Goal: Transaction & Acquisition: Subscribe to service/newsletter

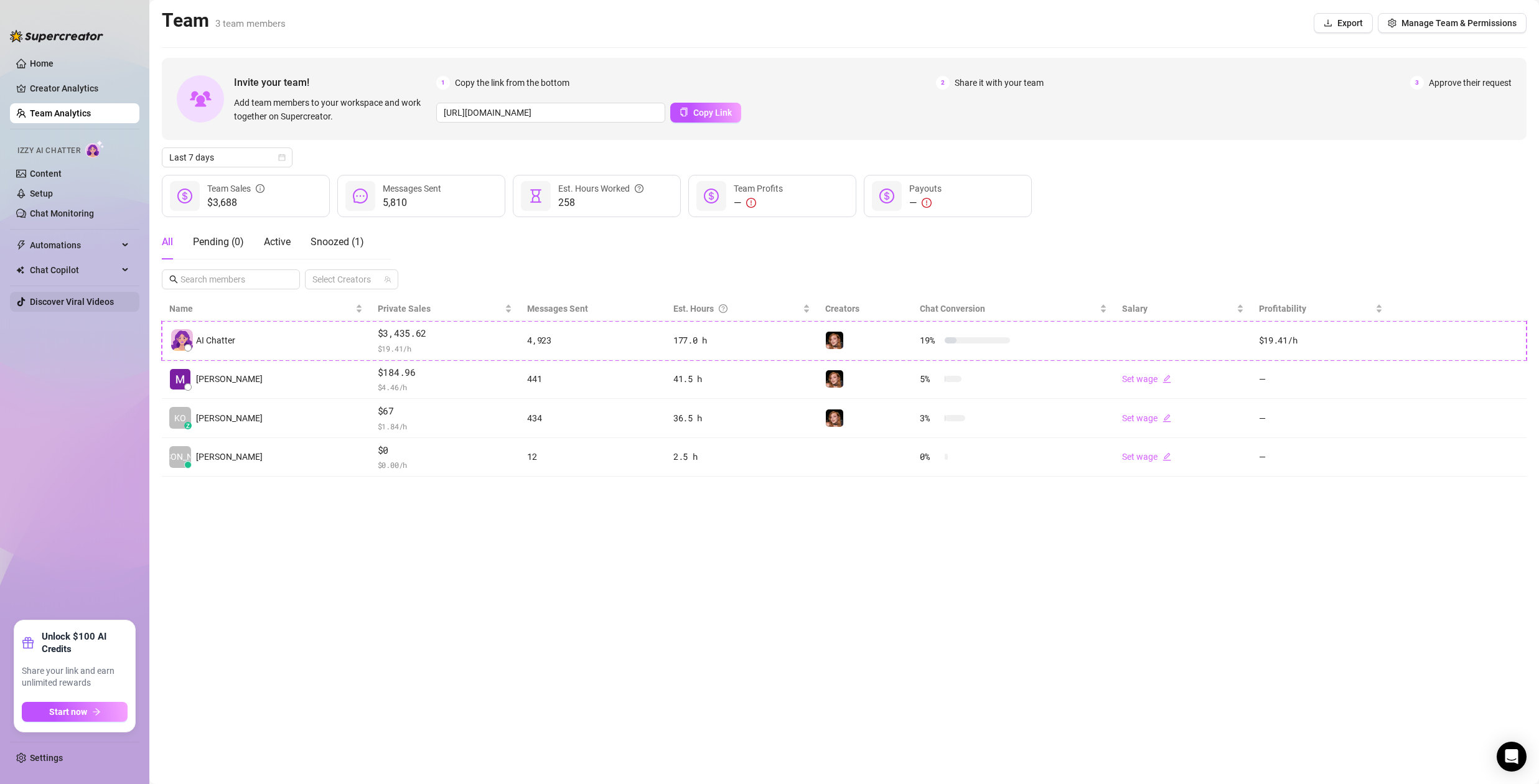
click at [61, 297] on link "Discover Viral Videos" at bounding box center [72, 301] width 84 height 10
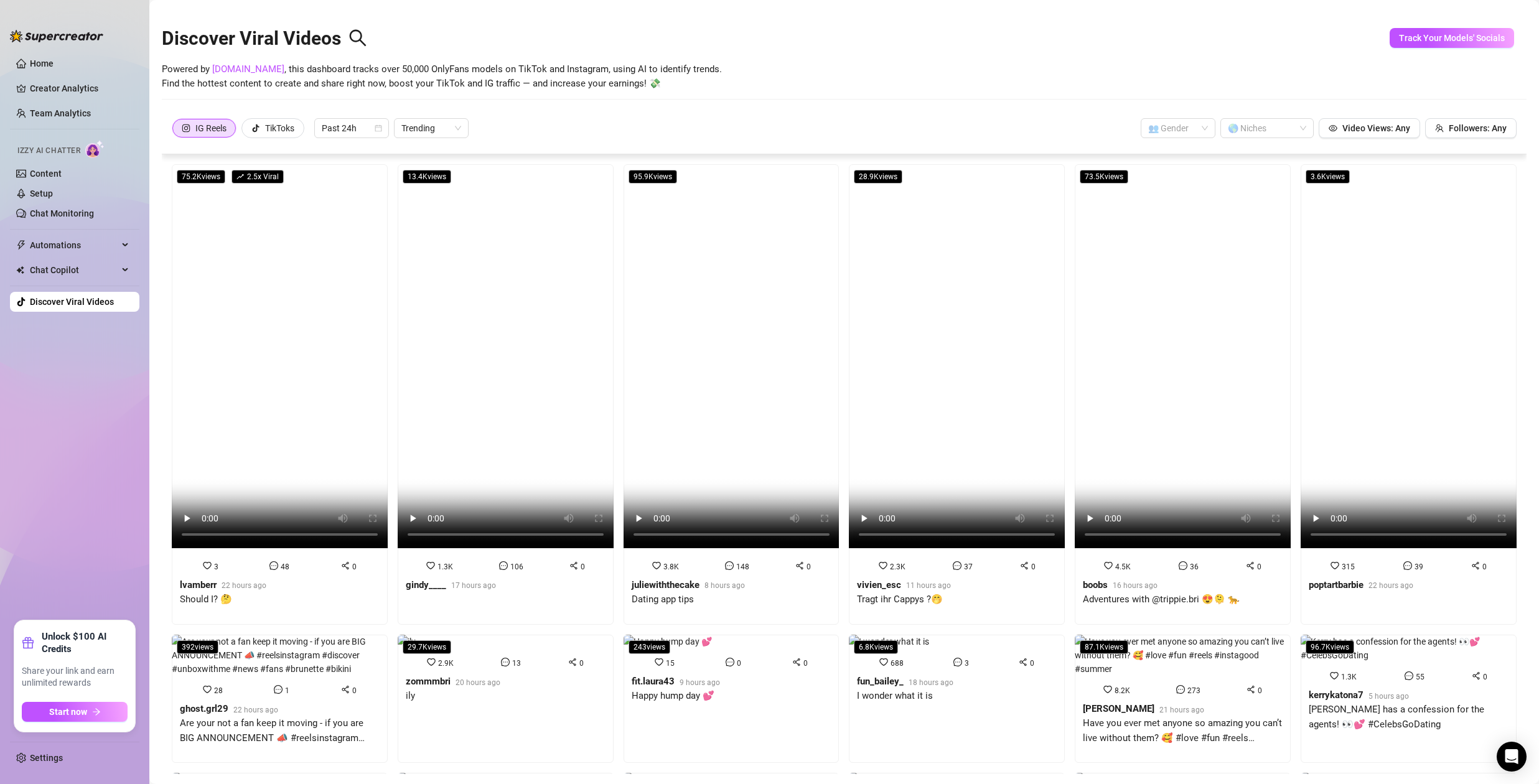
click at [40, 768] on ul "Settings" at bounding box center [75, 754] width 129 height 37
click at [46, 758] on link "Settings" at bounding box center [46, 757] width 33 height 10
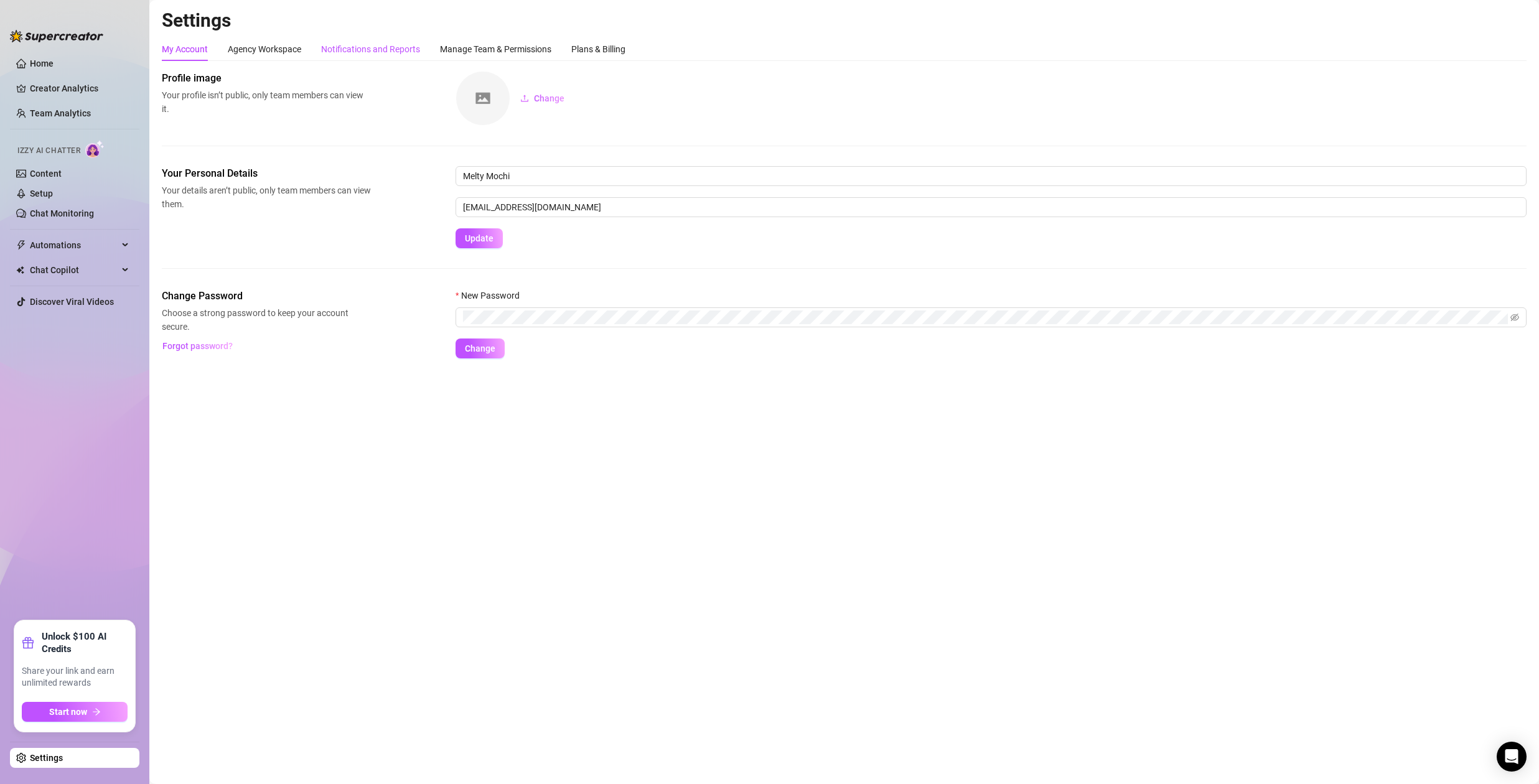
click at [377, 48] on div "Notifications and Reports" at bounding box center [370, 49] width 99 height 14
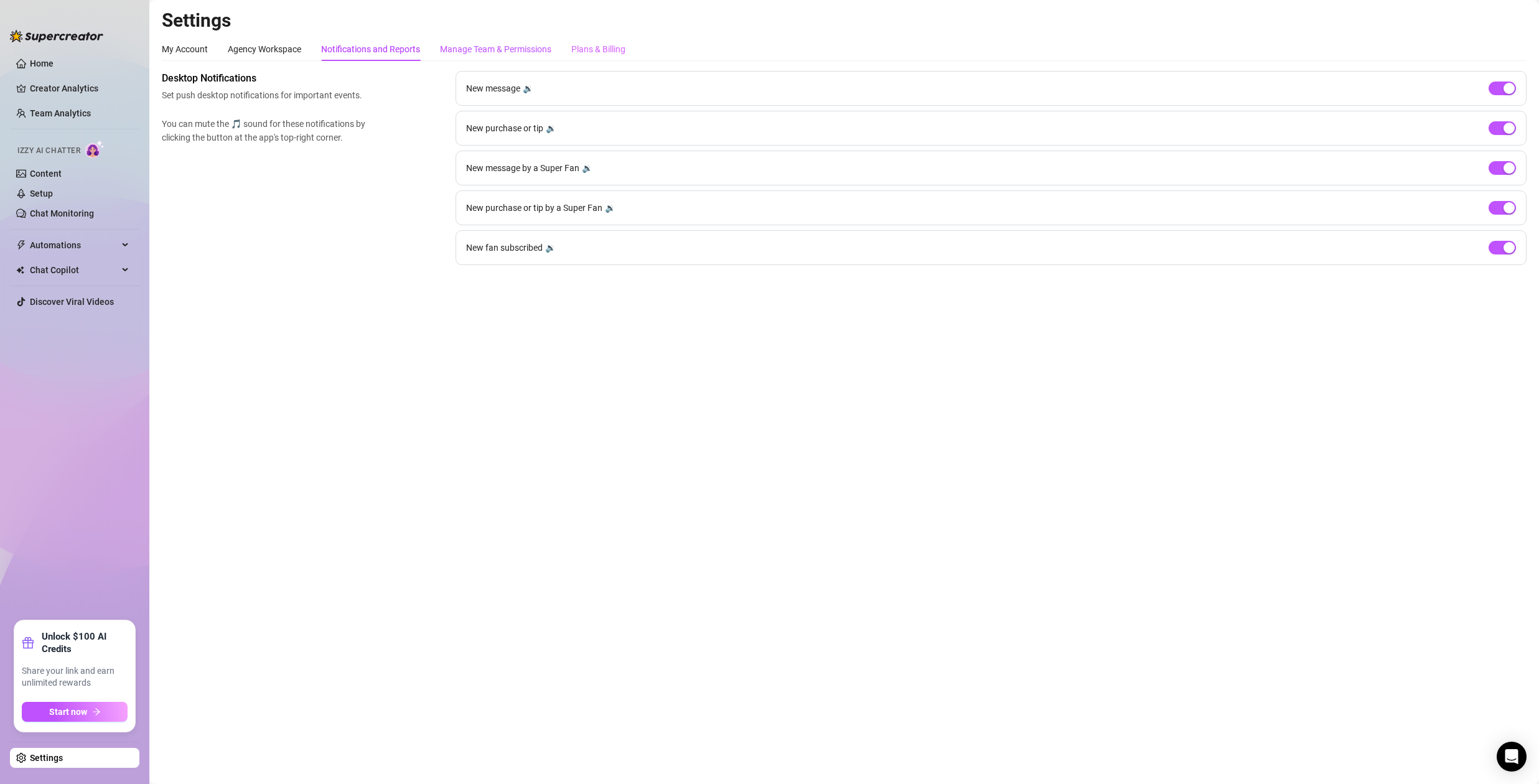
click at [531, 52] on div "Manage Team & Permissions" at bounding box center [495, 49] width 111 height 14
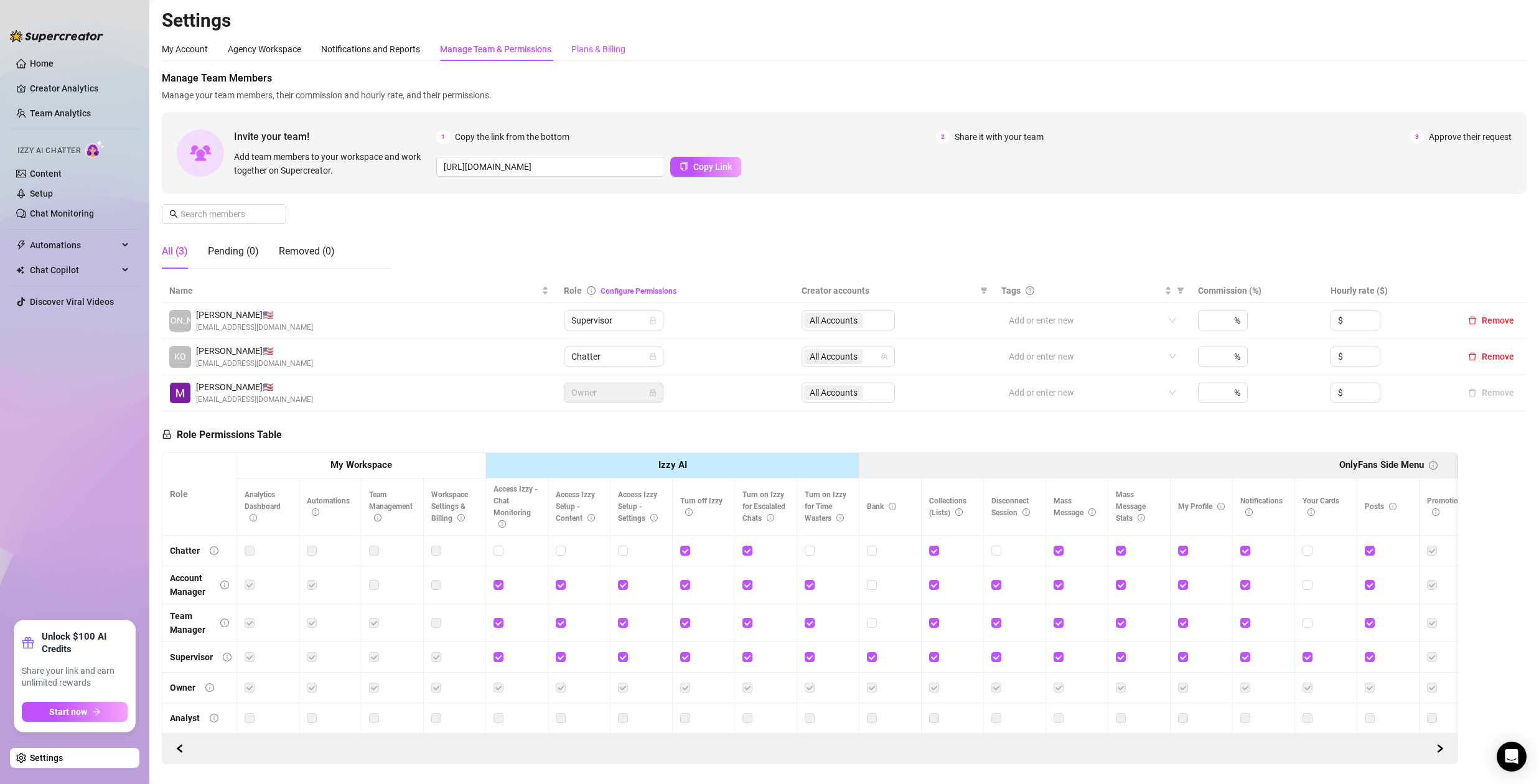
click at [610, 50] on div "Plans & Billing" at bounding box center [598, 49] width 54 height 14
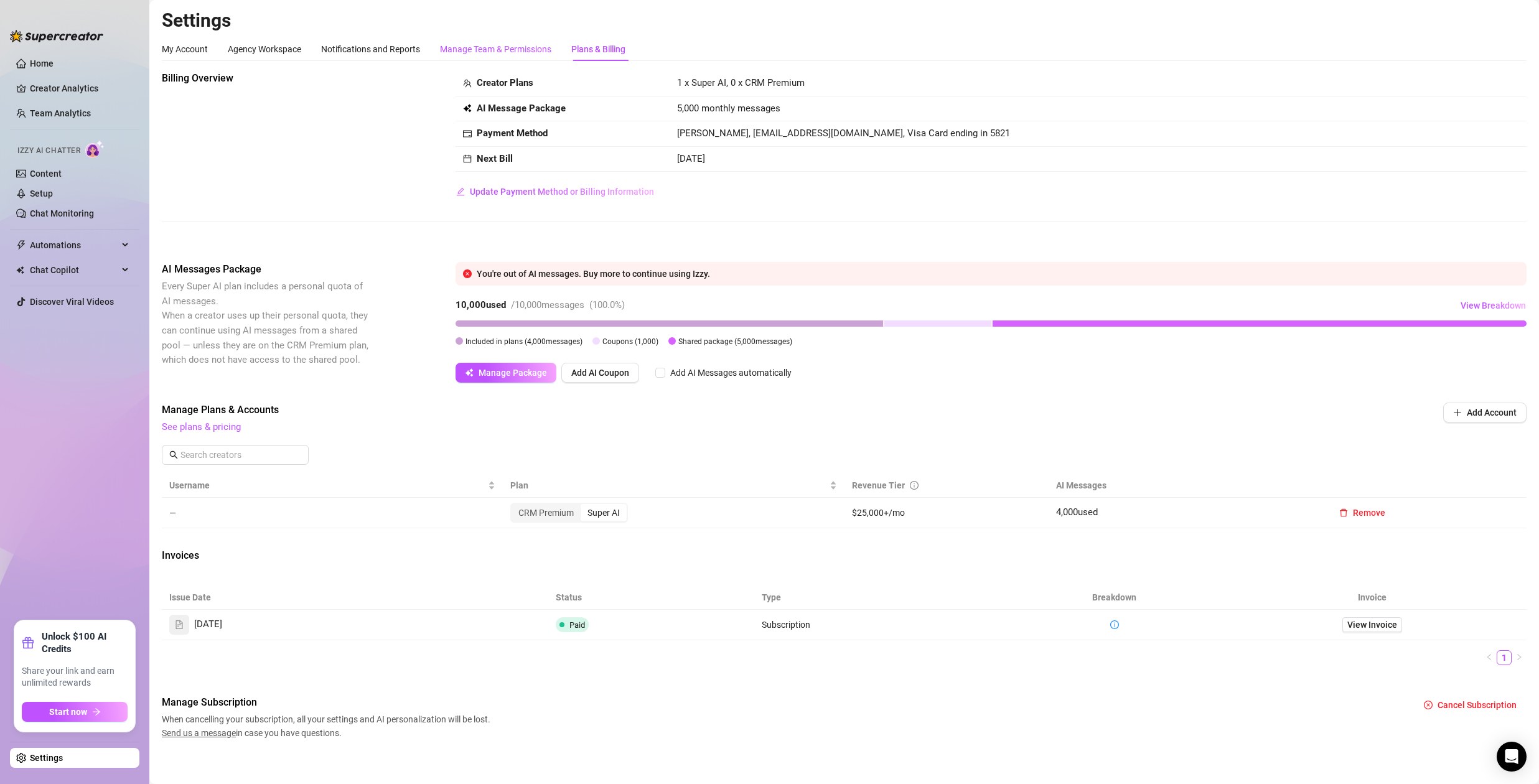
click at [535, 51] on div "Manage Team & Permissions" at bounding box center [495, 49] width 111 height 14
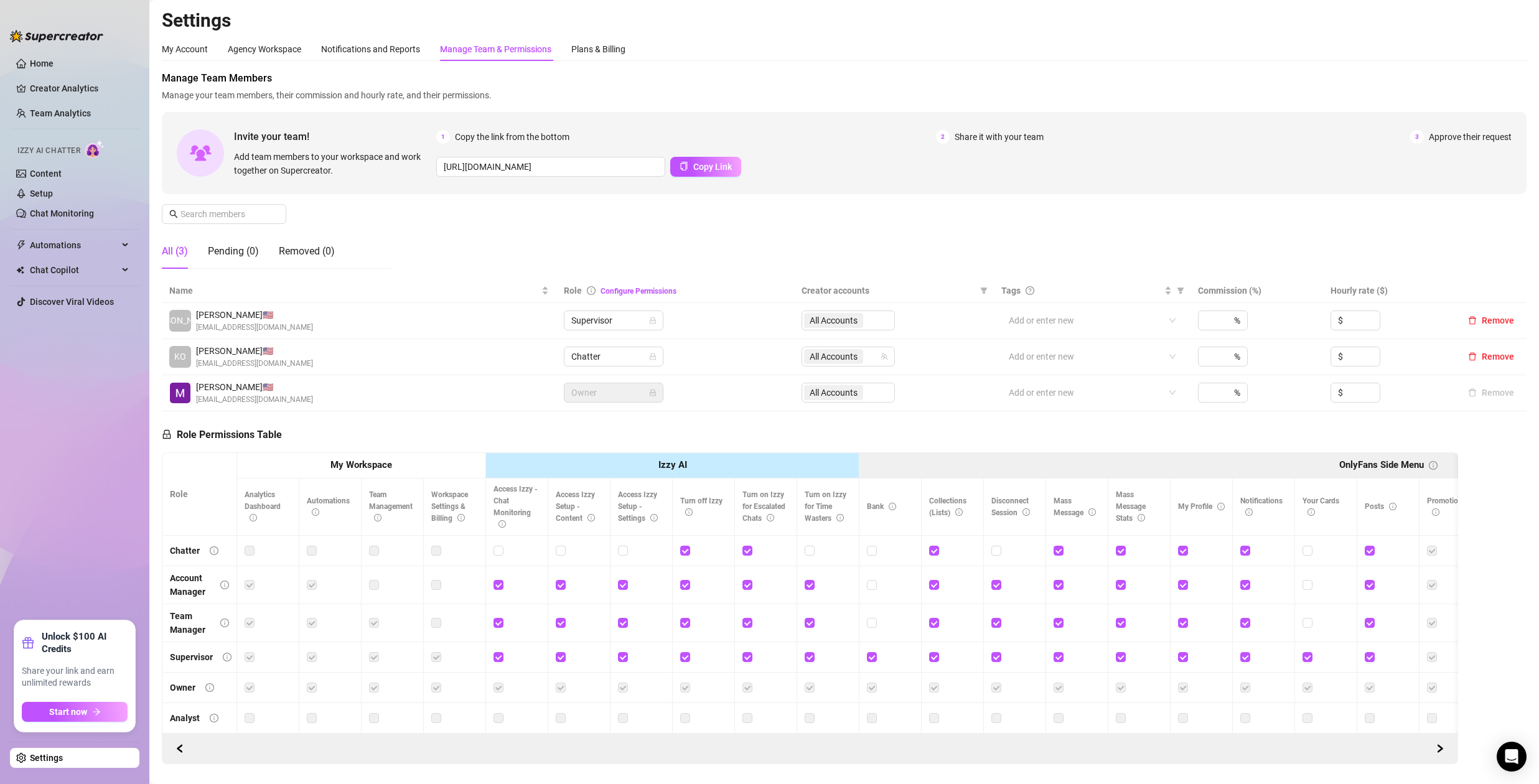
click at [631, 53] on div "My Account Agency Workspace Notifications and Reports Manage Team & Permissions…" at bounding box center [844, 49] width 1364 height 23
drag, startPoint x: 604, startPoint y: 49, endPoint x: 611, endPoint y: 65, distance: 17.5
click at [604, 49] on div "Plans & Billing" at bounding box center [598, 49] width 54 height 14
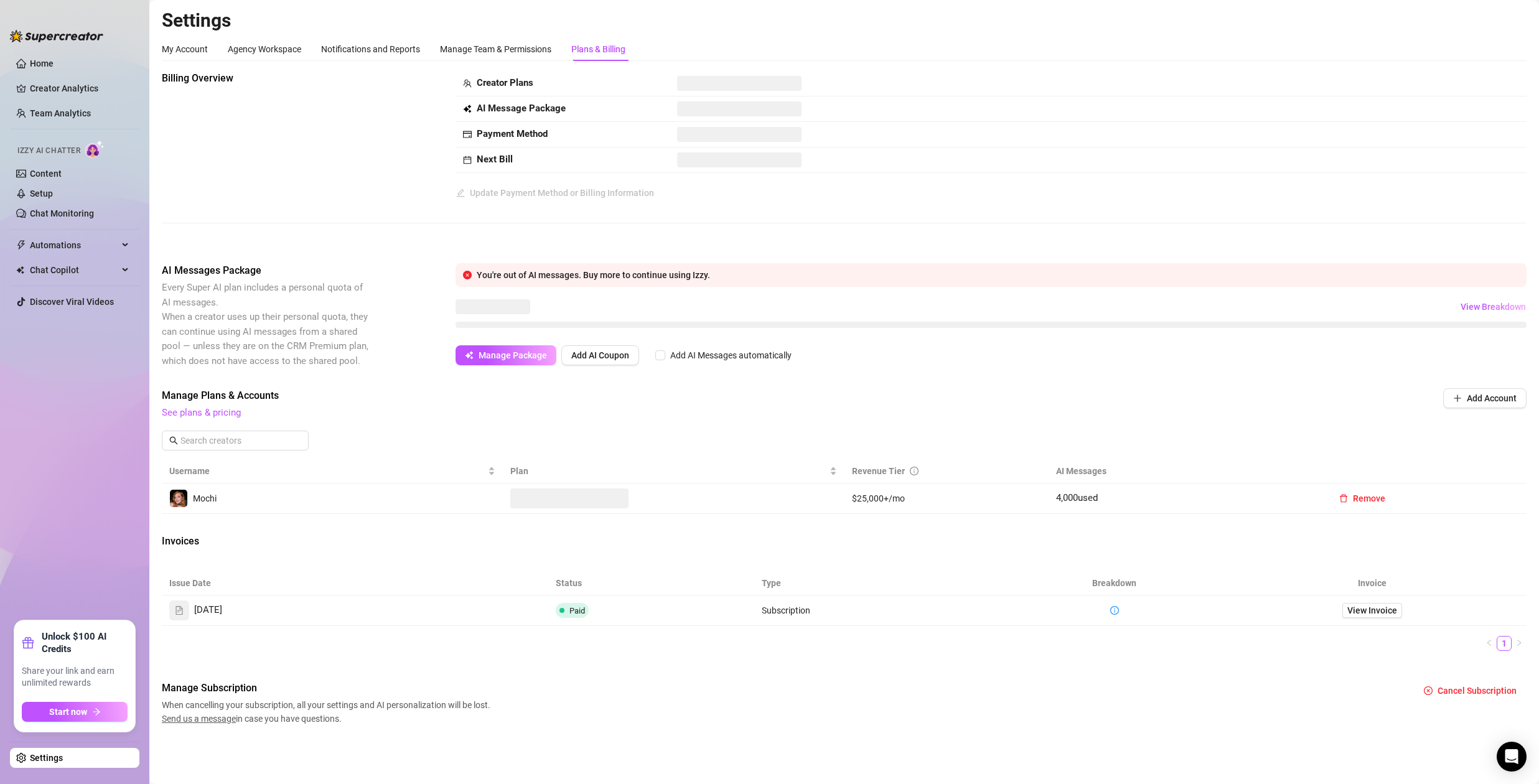
click at [524, 377] on div "Billing Overview Creator Plans AI Message Package Payment Method Next Bill Upda…" at bounding box center [844, 398] width 1364 height 655
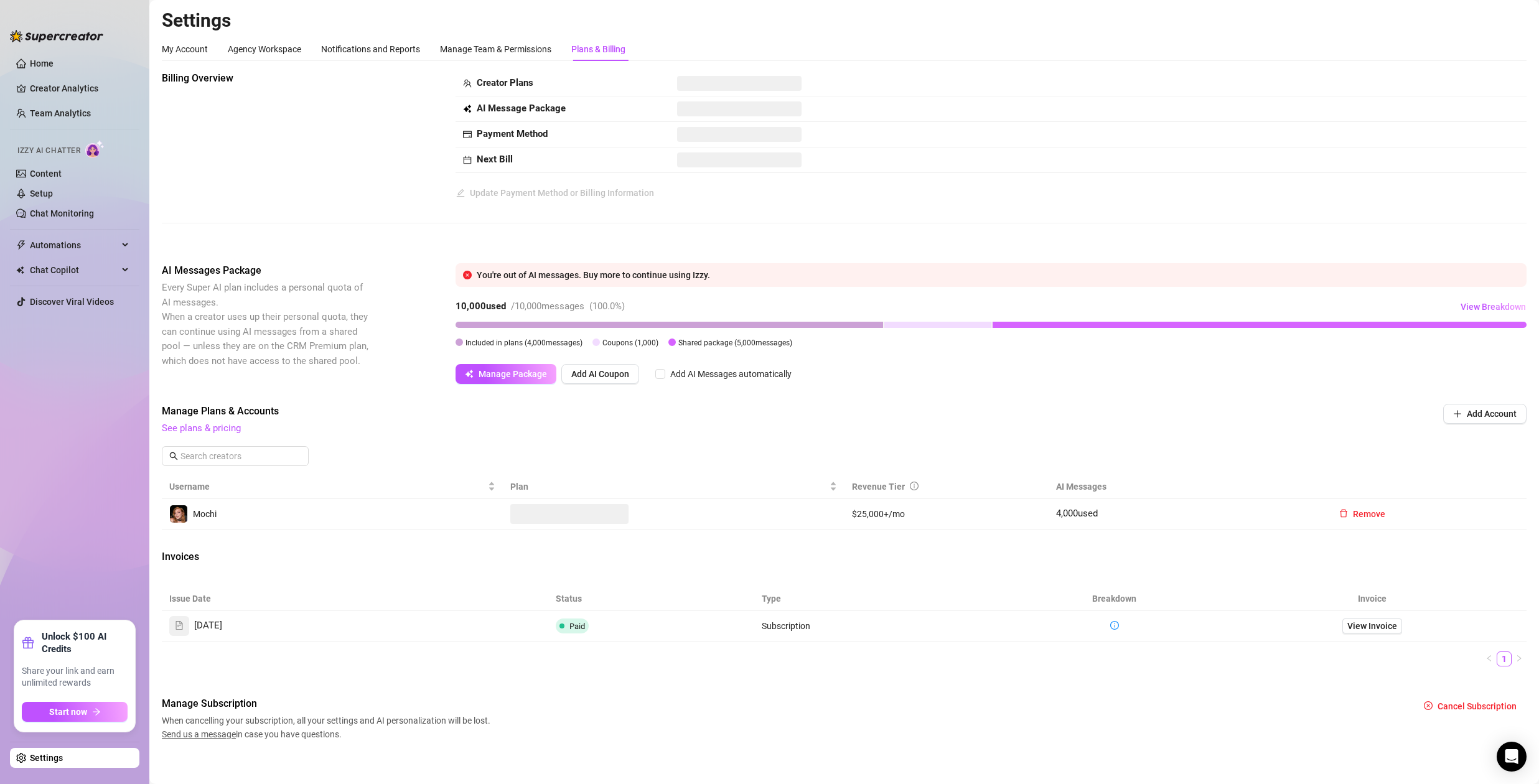
click at [528, 353] on div "10,000 used / 10,000 messages ( 100.0 %) View Breakdown Included in plans ( 4,0…" at bounding box center [991, 325] width 1071 height 57
click at [527, 373] on span "Manage Package" at bounding box center [513, 373] width 69 height 10
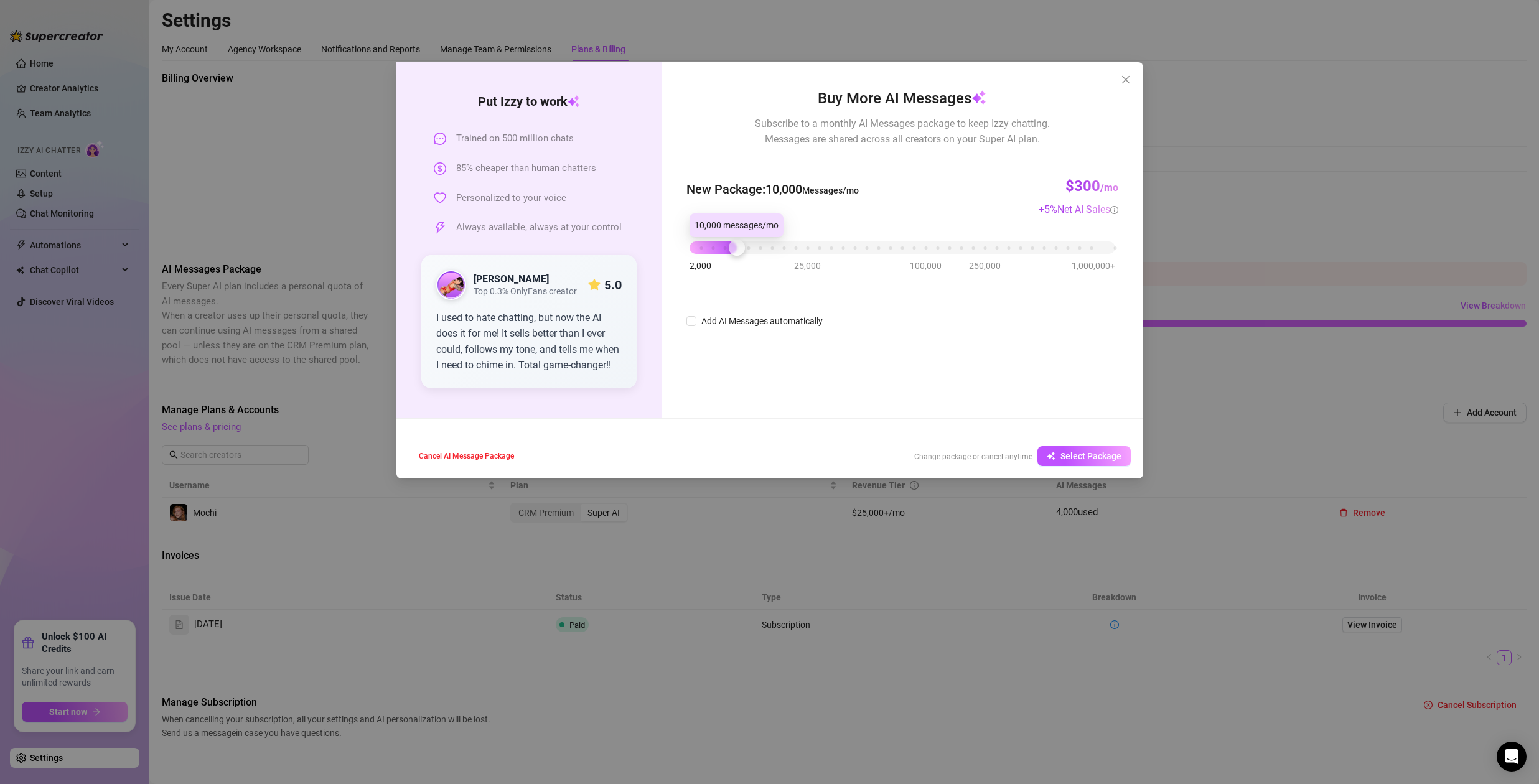
drag, startPoint x: 744, startPoint y: 249, endPoint x: 735, endPoint y: 249, distance: 9.0
click at [735, 247] on div "2,000 25,000 100,000 250,000 1,000,000+" at bounding box center [902, 242] width 425 height 7
click at [1086, 456] on span "Select Package" at bounding box center [1090, 456] width 61 height 10
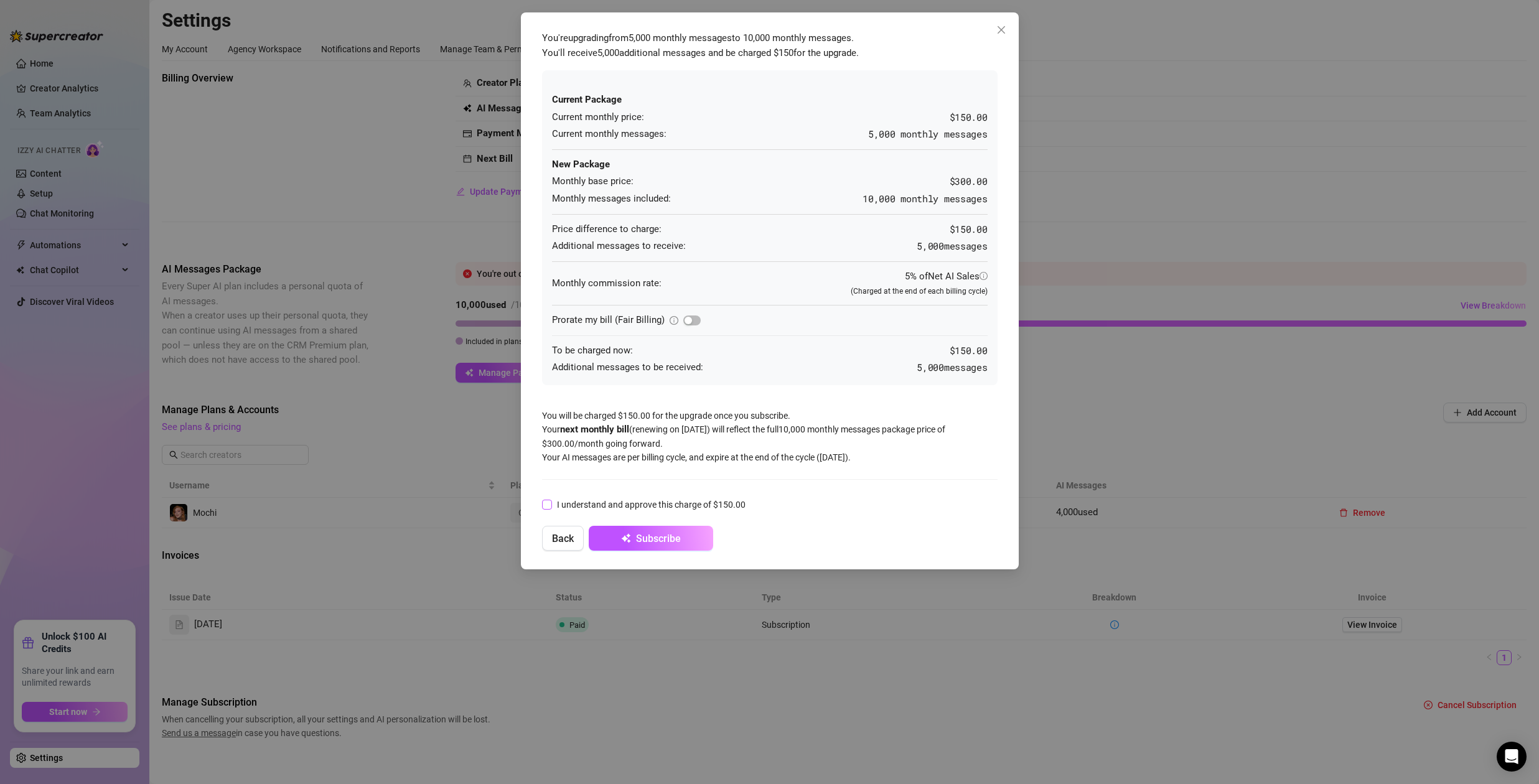
click at [545, 504] on input "I understand and approve this charge of $150.00" at bounding box center [546, 503] width 9 height 9
checkbox input "true"
drag, startPoint x: 999, startPoint y: 32, endPoint x: 978, endPoint y: 54, distance: 30.4
click at [999, 31] on icon "close" at bounding box center [1000, 29] width 7 height 7
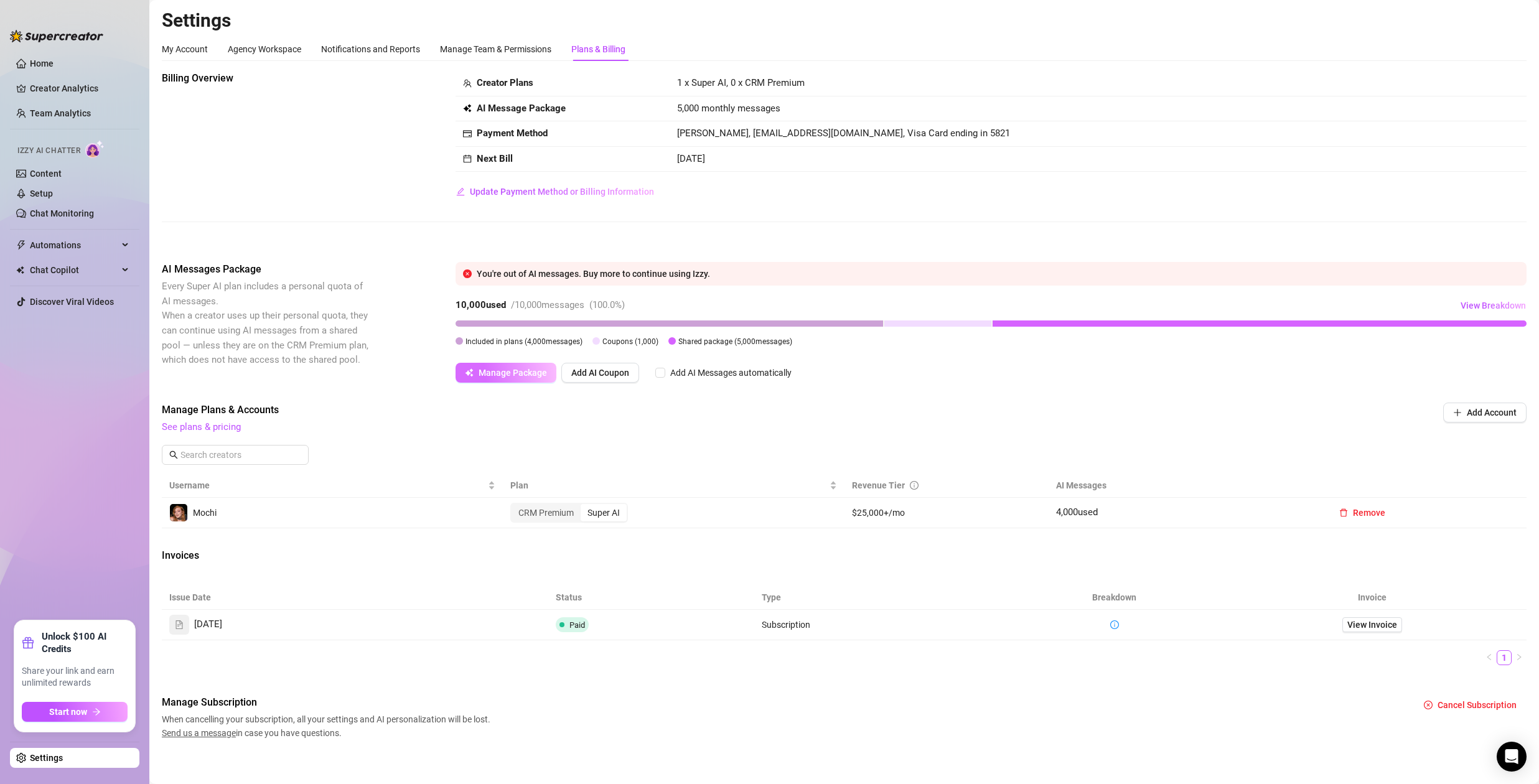
click at [525, 376] on span "Manage Package" at bounding box center [513, 372] width 69 height 10
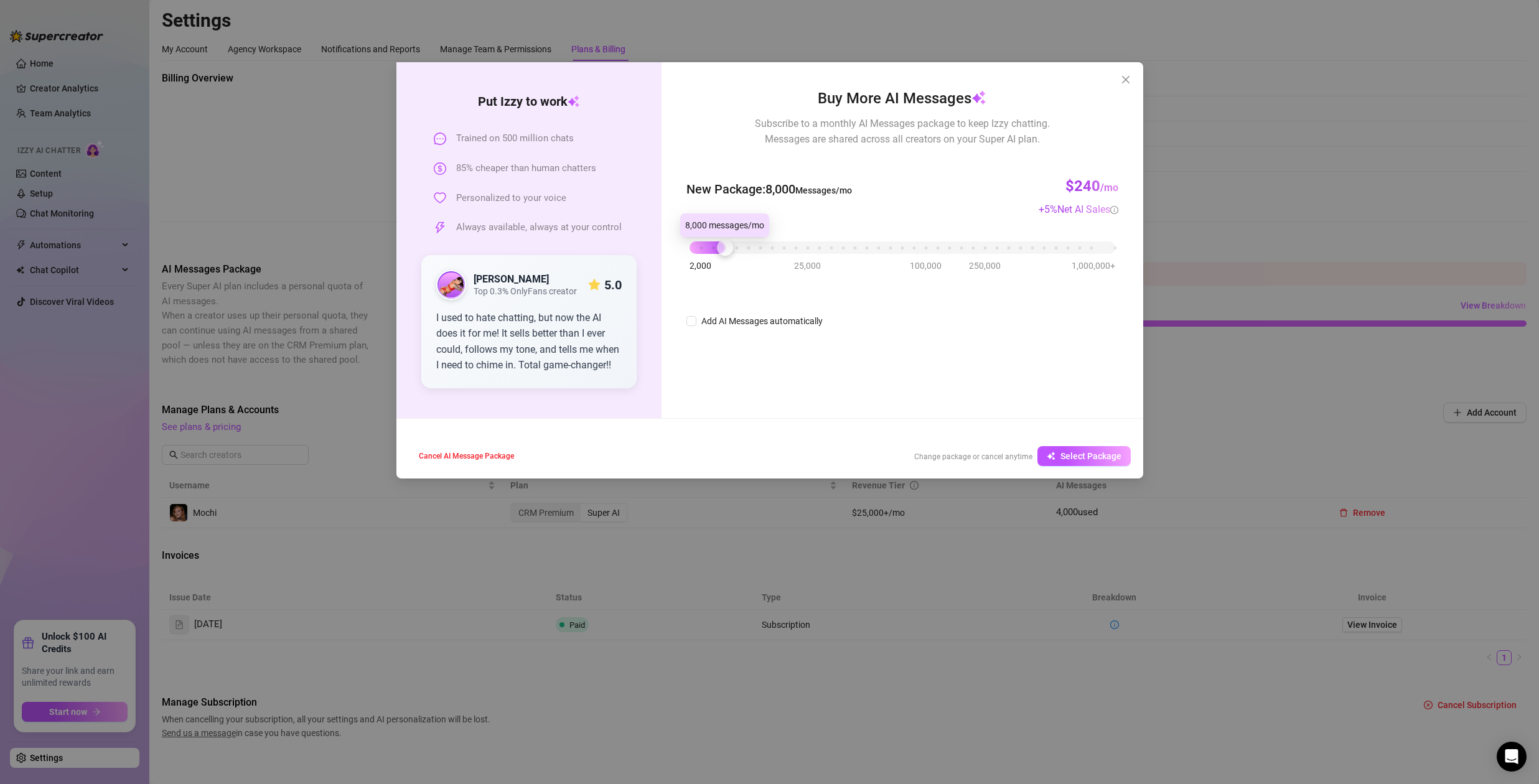
drag, startPoint x: 745, startPoint y: 247, endPoint x: 718, endPoint y: 251, distance: 27.3
click at [718, 247] on div "2,000 25,000 100,000 250,000 1,000,000+" at bounding box center [902, 242] width 425 height 7
drag, startPoint x: 727, startPoint y: 249, endPoint x: 733, endPoint y: 253, distance: 7.2
click at [733, 253] on div at bounding box center [737, 247] width 16 height 16
drag, startPoint x: 89, startPoint y: 97, endPoint x: 91, endPoint y: 109, distance: 12.2
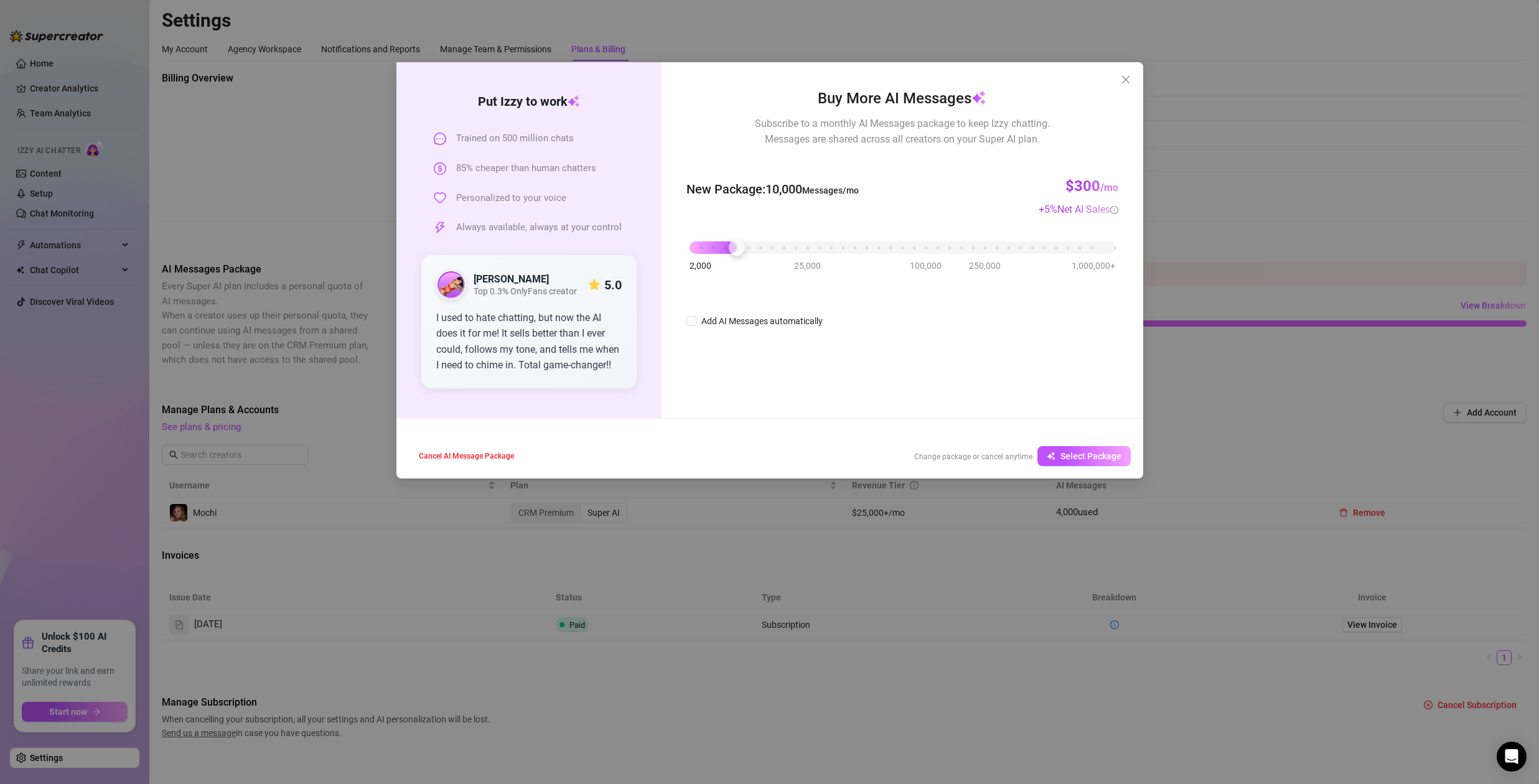
click at [91, 99] on div "Put [PERSON_NAME] to work Trained on 500 million chats 85% cheaper than human c…" at bounding box center [770, 392] width 1539 height 784
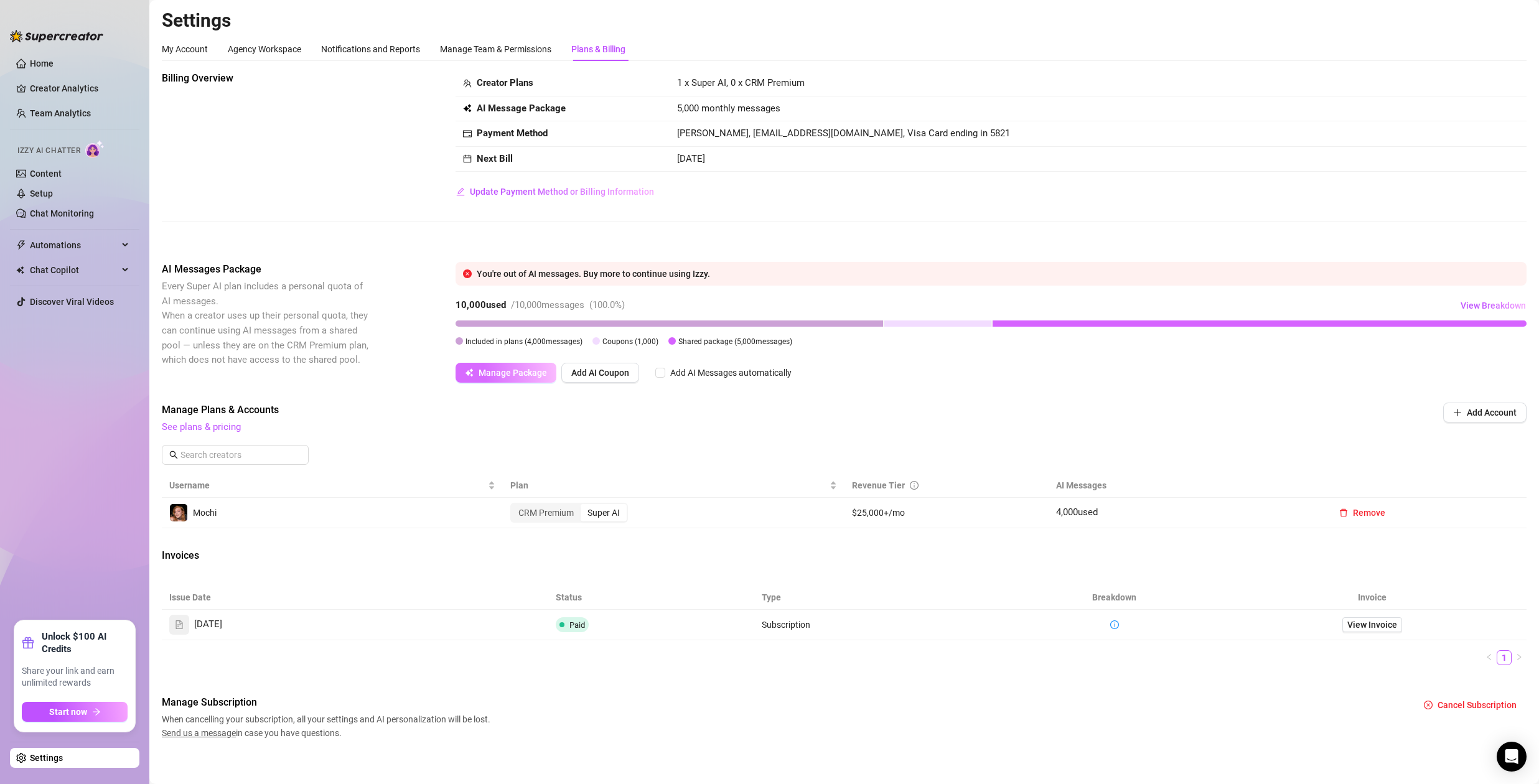
click at [470, 378] on button "Manage Package" at bounding box center [505, 373] width 101 height 20
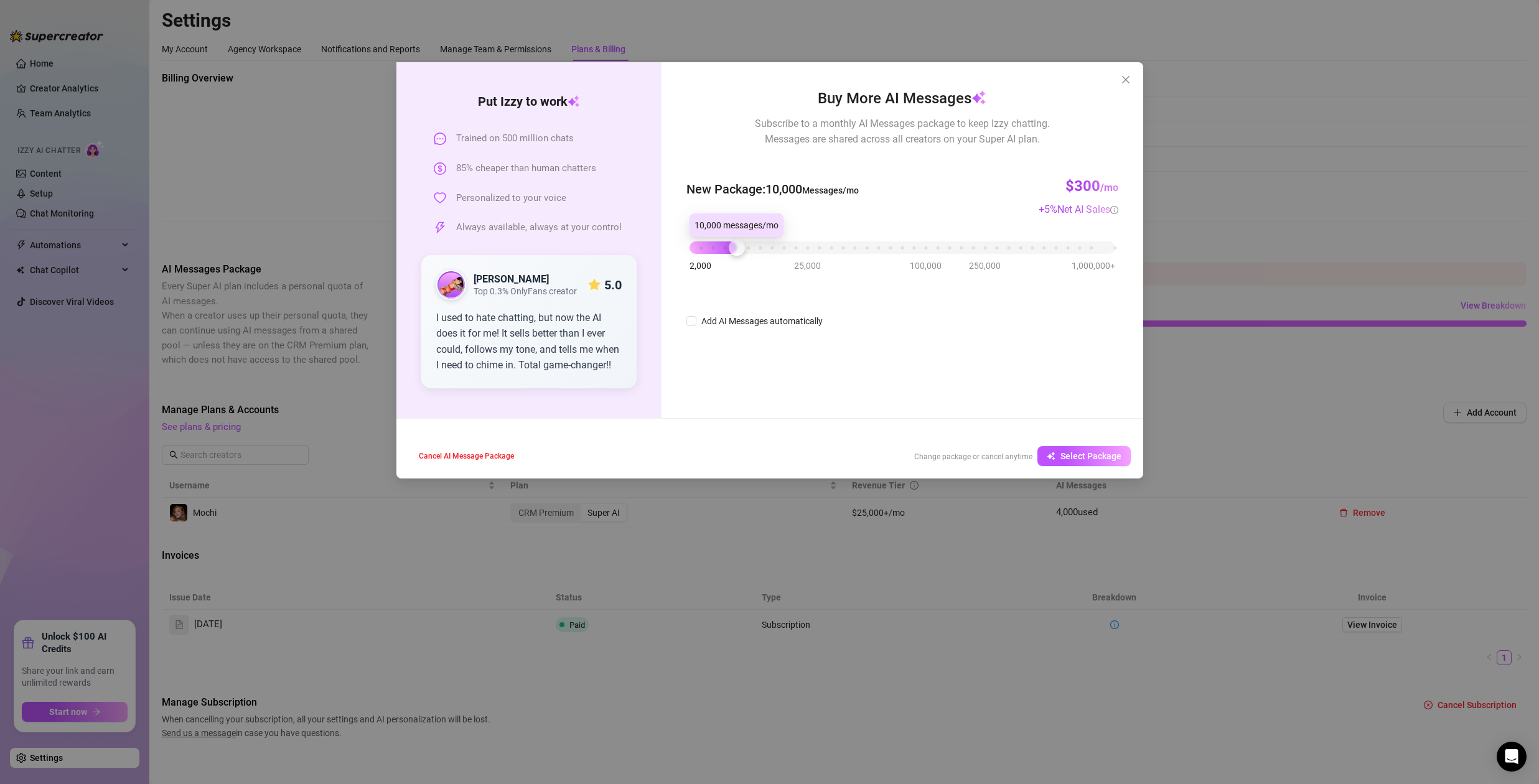
drag, startPoint x: 802, startPoint y: 244, endPoint x: 737, endPoint y: 246, distance: 65.0
click at [737, 246] on div "2,000 25,000 100,000 250,000 1,000,000+" at bounding box center [902, 242] width 425 height 7
click at [1090, 456] on span "Select Package" at bounding box center [1090, 456] width 61 height 10
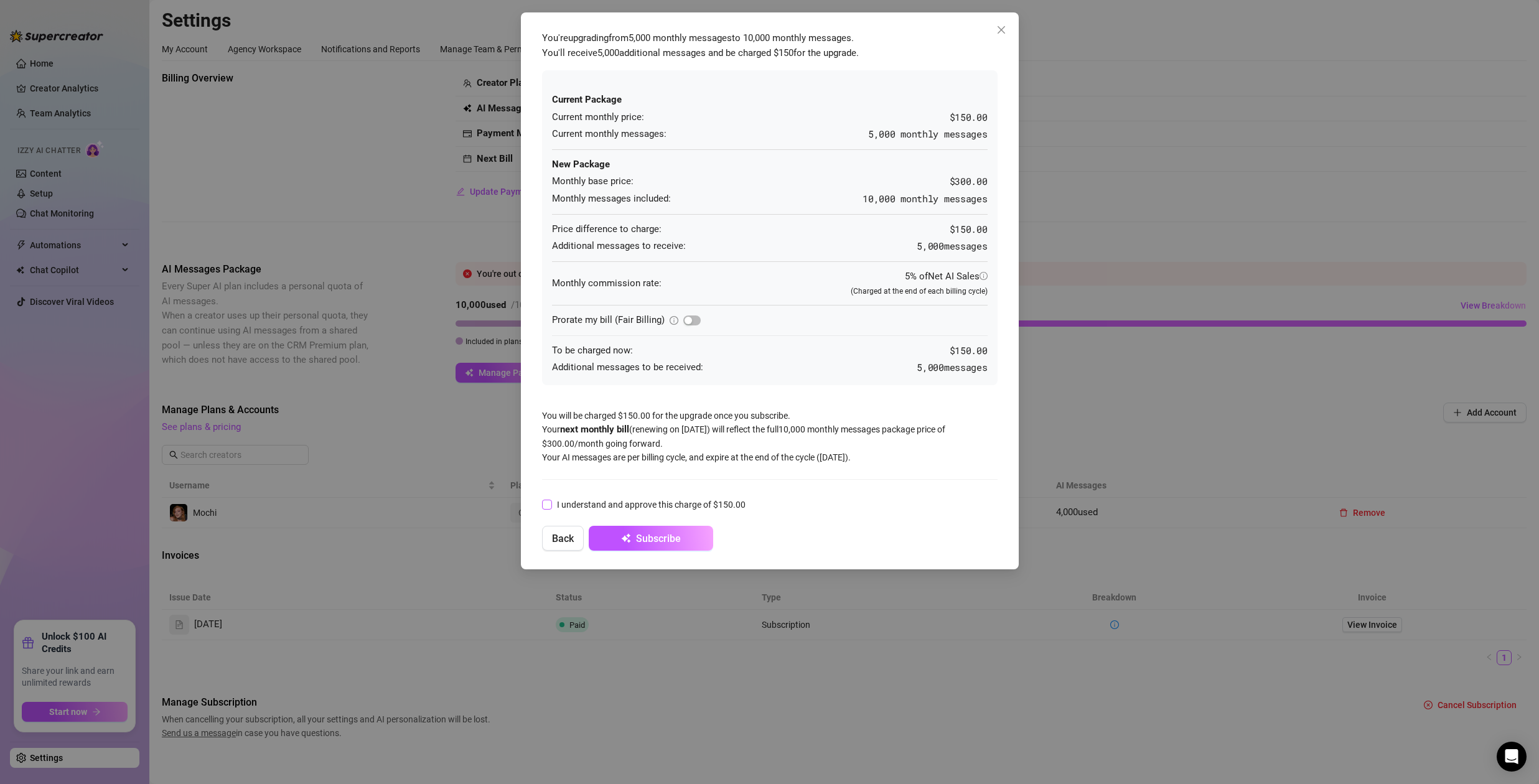
click at [552, 505] on span "I understand and approve this charge of $150.00" at bounding box center [651, 505] width 199 height 14
click at [551, 505] on input "I understand and approve this charge of $150.00" at bounding box center [546, 503] width 9 height 9
checkbox input "true"
click at [694, 321] on span "button" at bounding box center [692, 320] width 17 height 10
click at [694, 321] on div "button" at bounding box center [695, 320] width 7 height 7
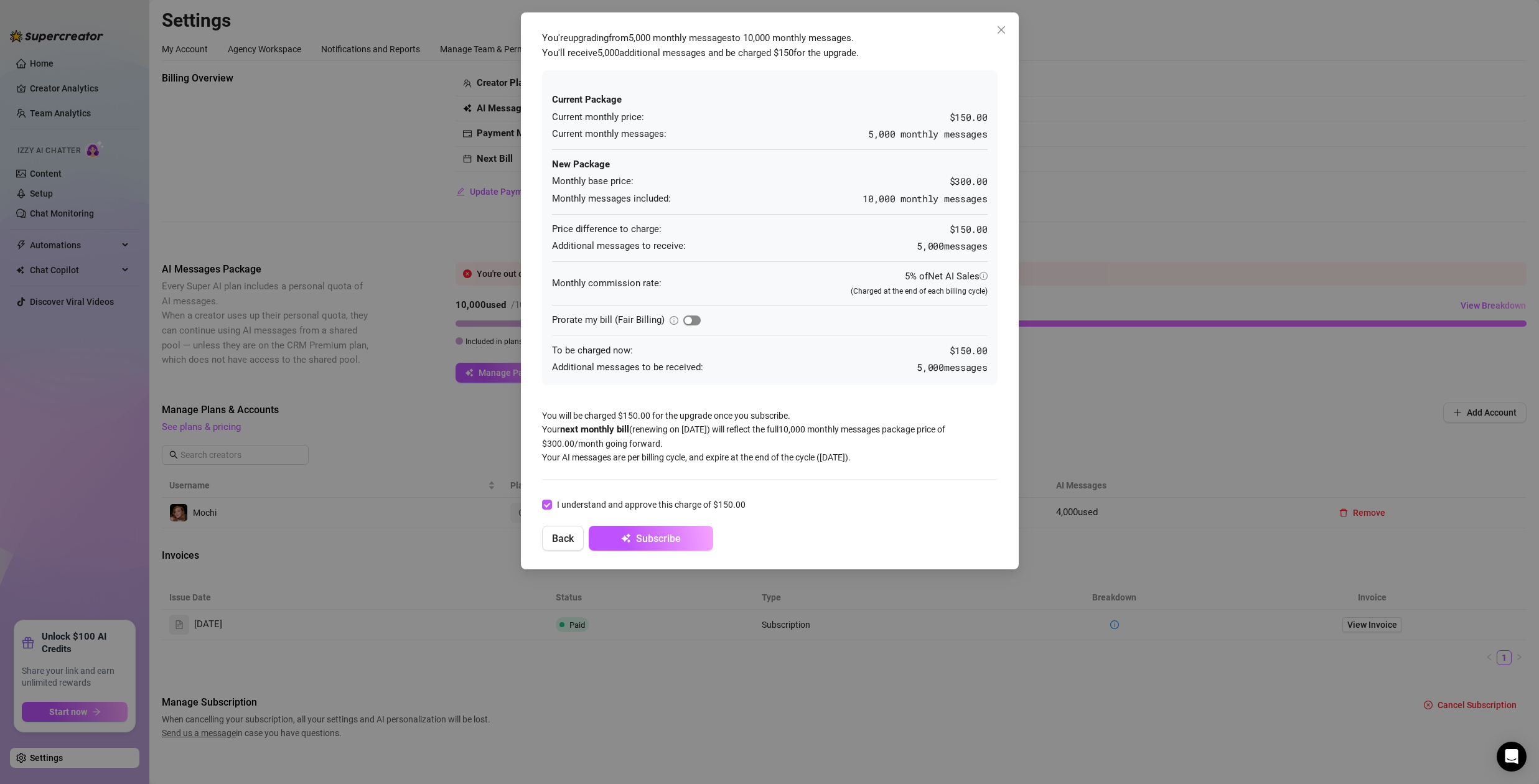
click at [694, 321] on span "button" at bounding box center [692, 320] width 17 height 10
click at [694, 321] on div "button" at bounding box center [695, 320] width 7 height 7
click at [695, 321] on span "button" at bounding box center [692, 320] width 17 height 10
click at [695, 321] on div "button" at bounding box center [695, 320] width 7 height 7
click at [449, 428] on div "You're upgrading from 5,000 monthly messages to 10,000 monthly messages . You'l…" at bounding box center [770, 392] width 1539 height 784
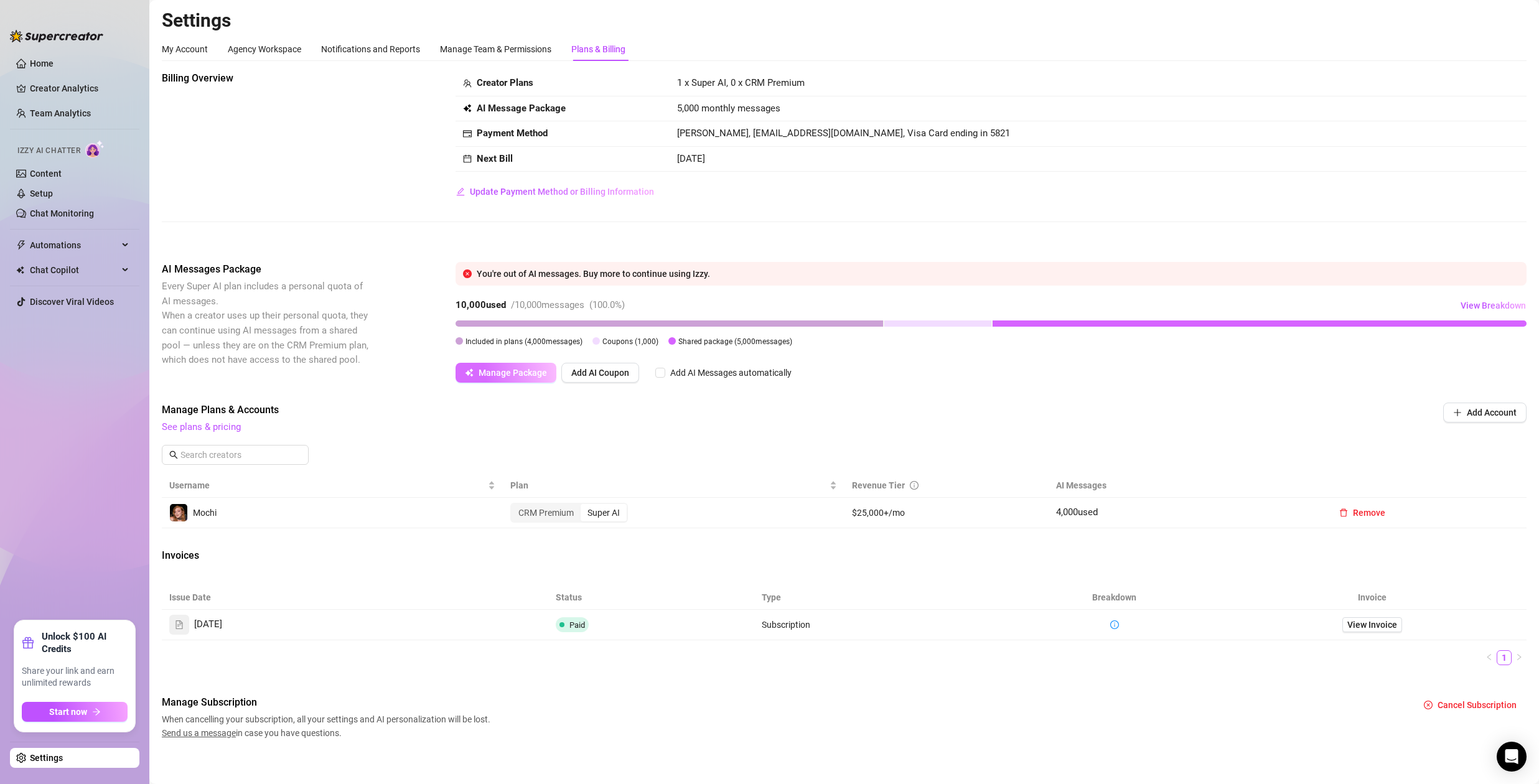
click at [513, 371] on span "Manage Package" at bounding box center [513, 372] width 69 height 10
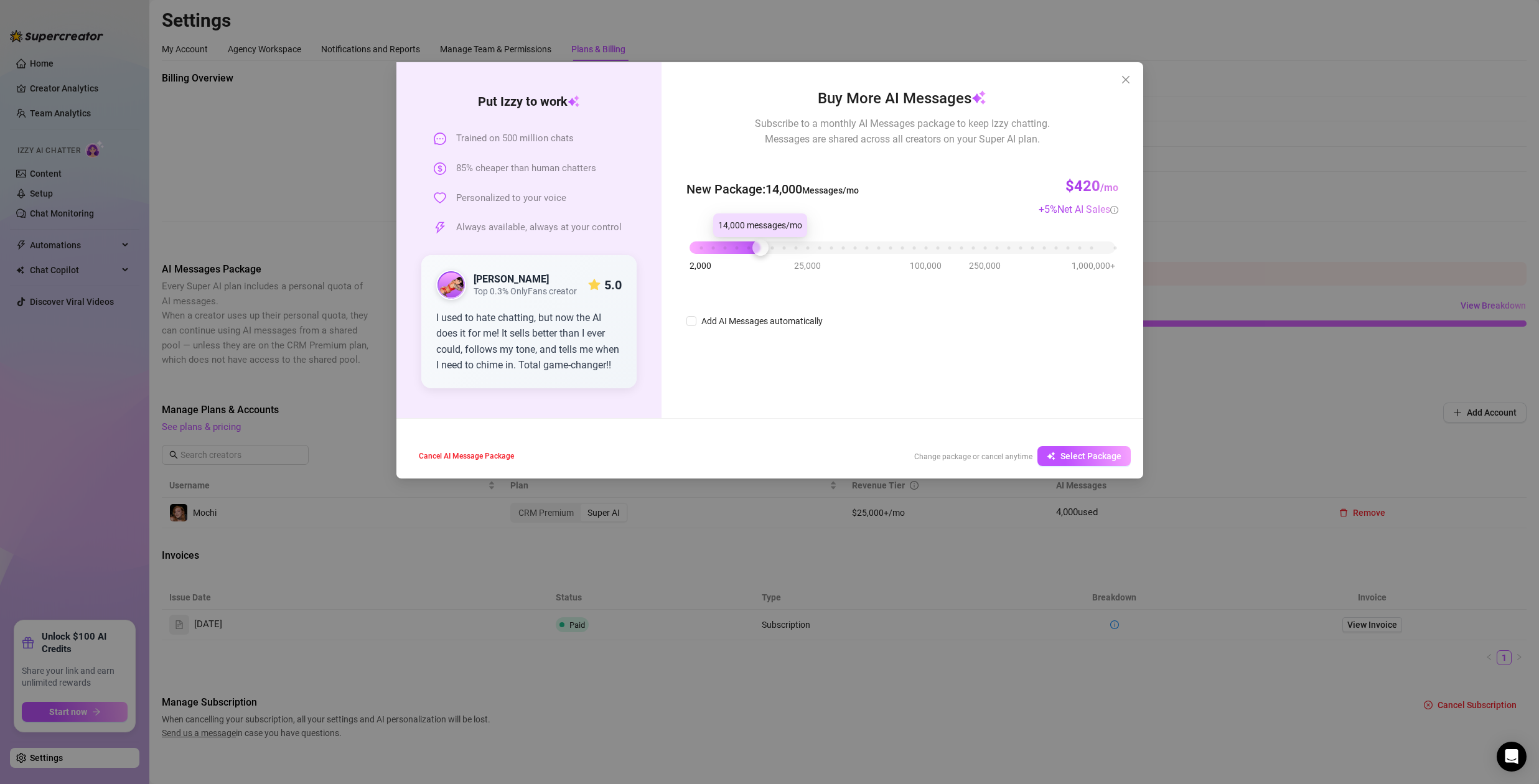
drag, startPoint x: 751, startPoint y: 255, endPoint x: 758, endPoint y: 266, distance: 13.0
click at [758, 266] on div "Buy More AI Messages Subscribe to a monthly AI Messages package to keep Izzy ch…" at bounding box center [902, 208] width 431 height 241
drag, startPoint x: 761, startPoint y: 247, endPoint x: 778, endPoint y: 257, distance: 19.7
click at [778, 257] on div "2,000 25,000 100,000 250,000 1,000,000+" at bounding box center [902, 248] width 431 height 33
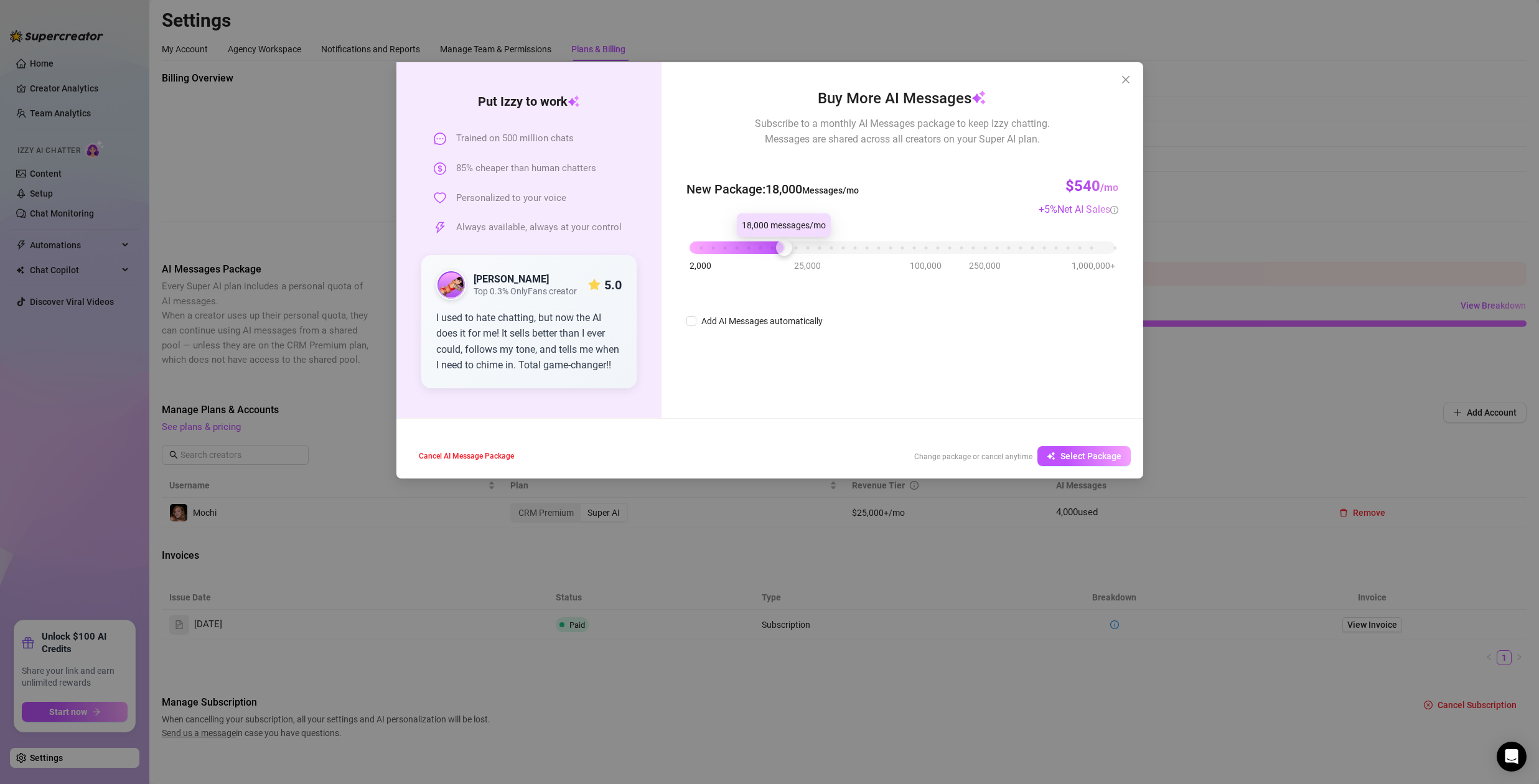
drag, startPoint x: 777, startPoint y: 251, endPoint x: 784, endPoint y: 255, distance: 8.1
click at [784, 255] on div at bounding box center [784, 247] width 16 height 16
click at [1104, 451] on span "Select Package" at bounding box center [1090, 456] width 61 height 10
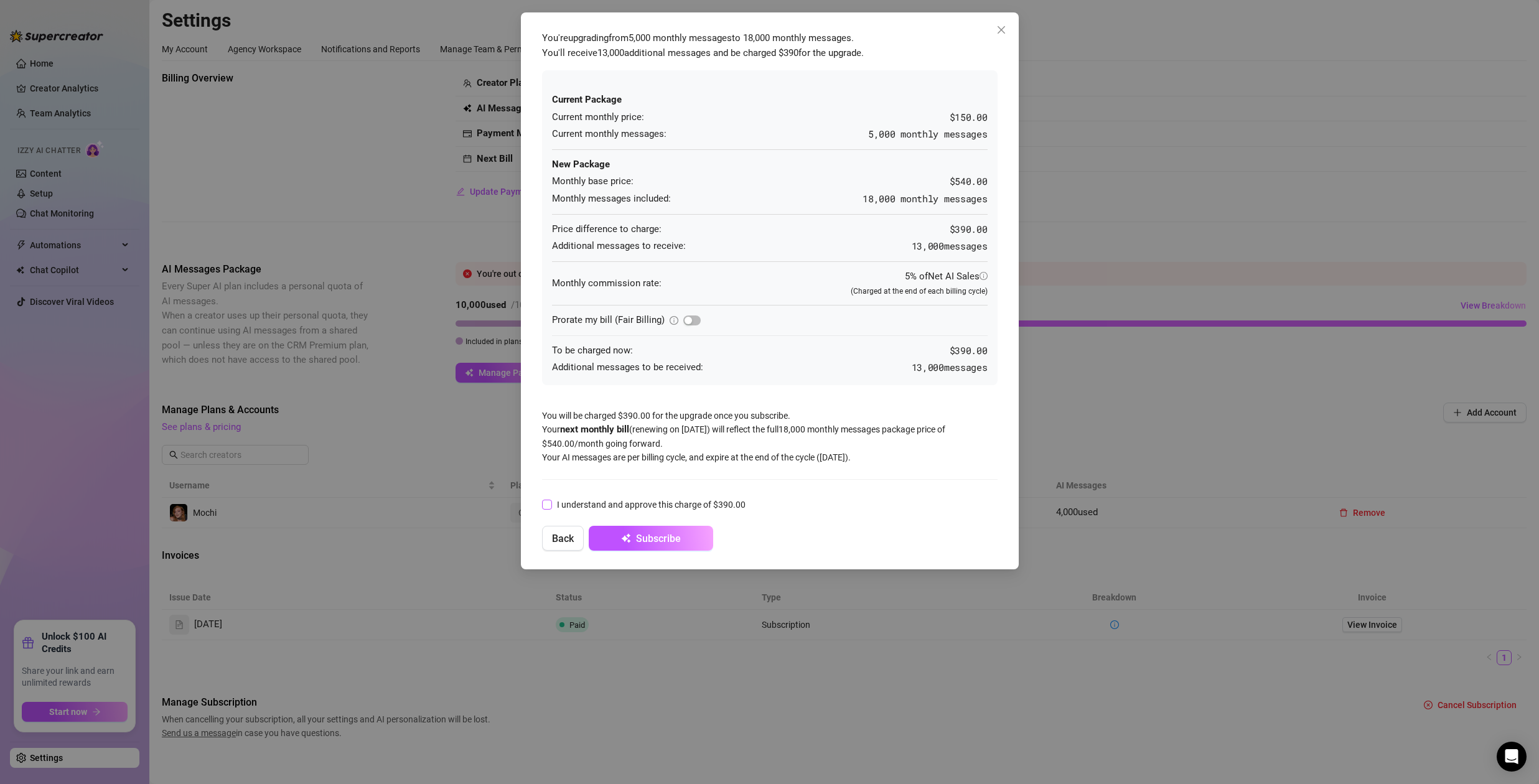
click at [549, 505] on input "I understand and approve this charge of $390.00" at bounding box center [546, 503] width 9 height 9
checkbox input "true"
click at [681, 541] on button "Subscribe" at bounding box center [651, 537] width 125 height 25
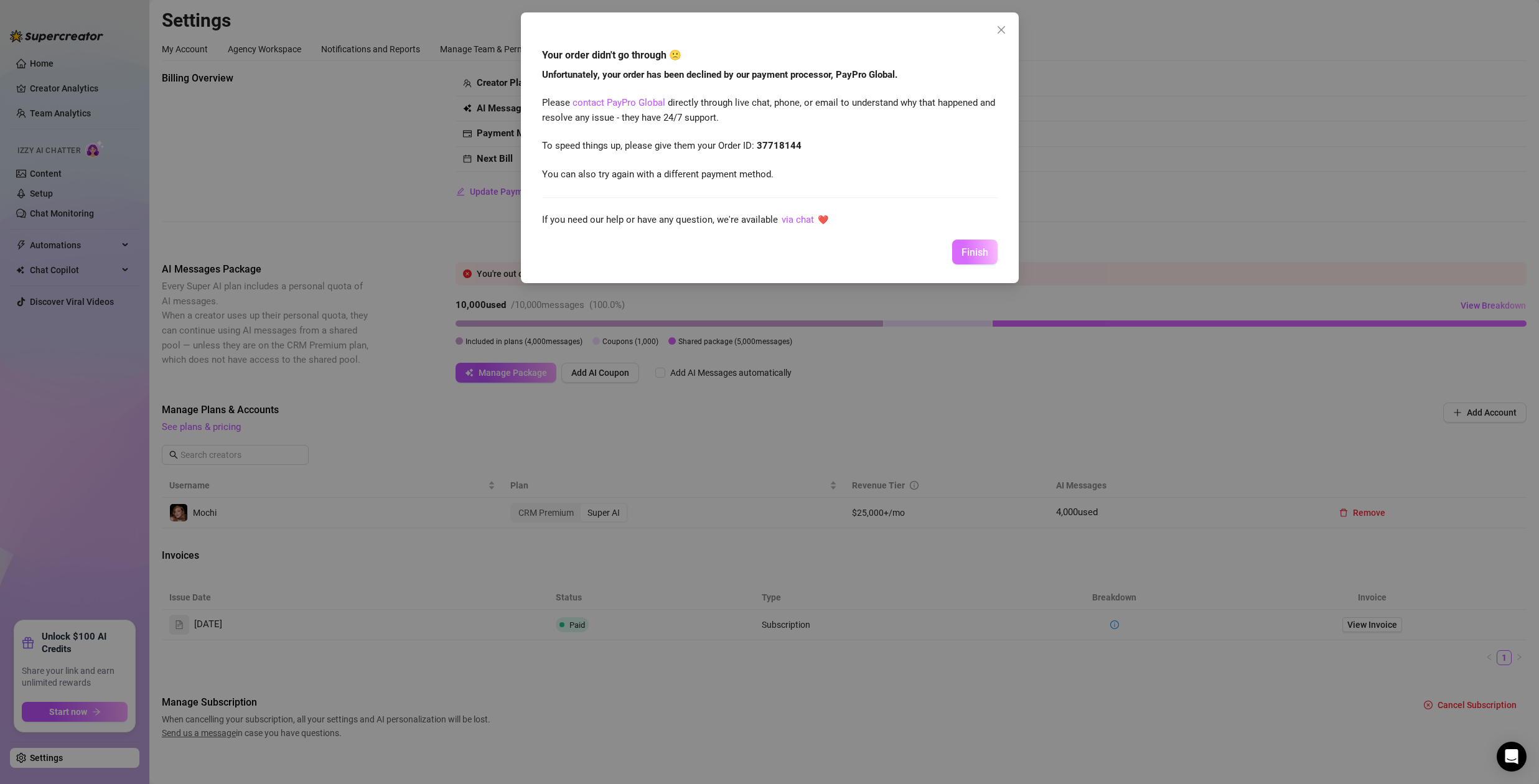
click at [972, 256] on span "Finish" at bounding box center [975, 253] width 27 height 12
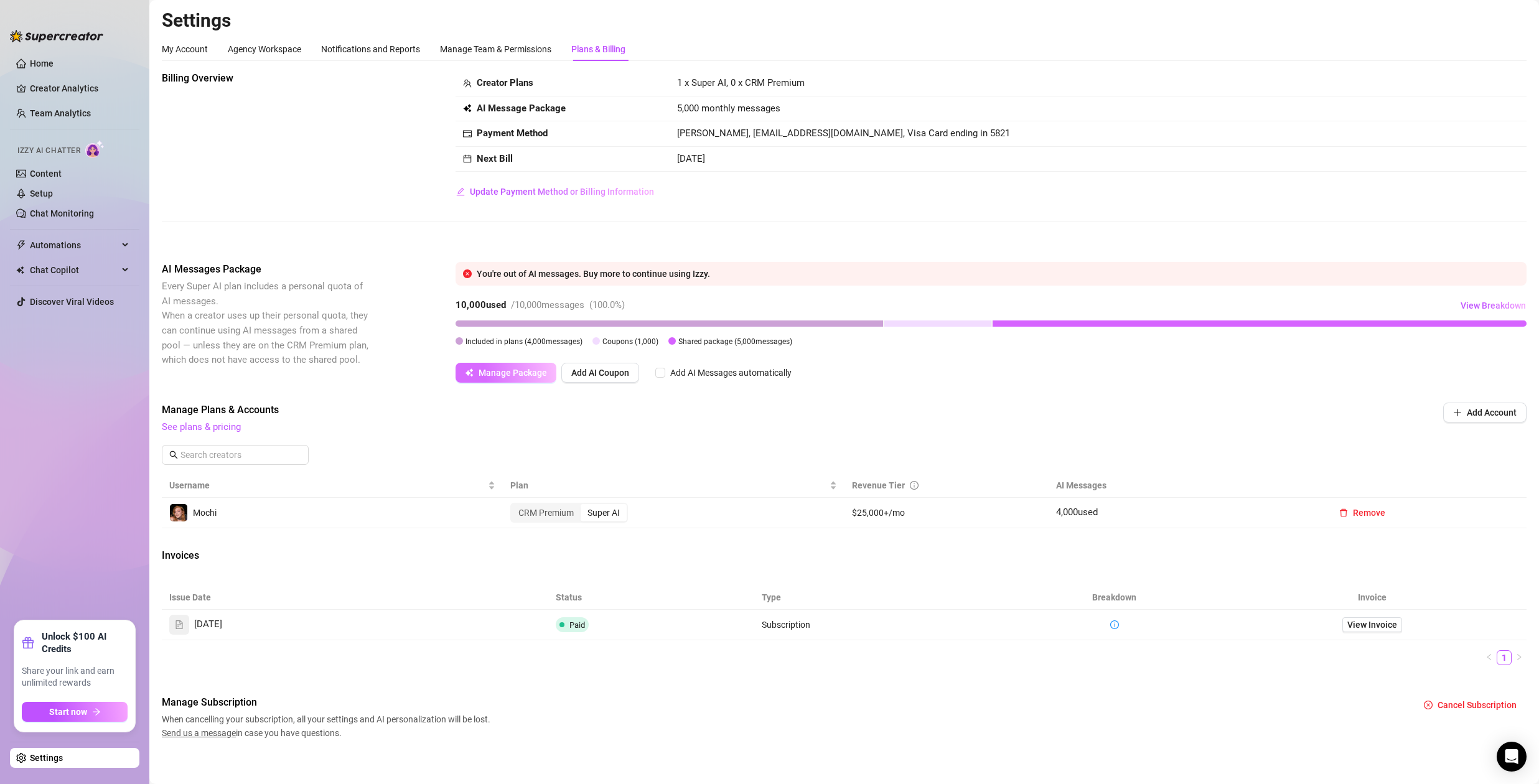
click at [512, 373] on span "Manage Package" at bounding box center [513, 372] width 69 height 10
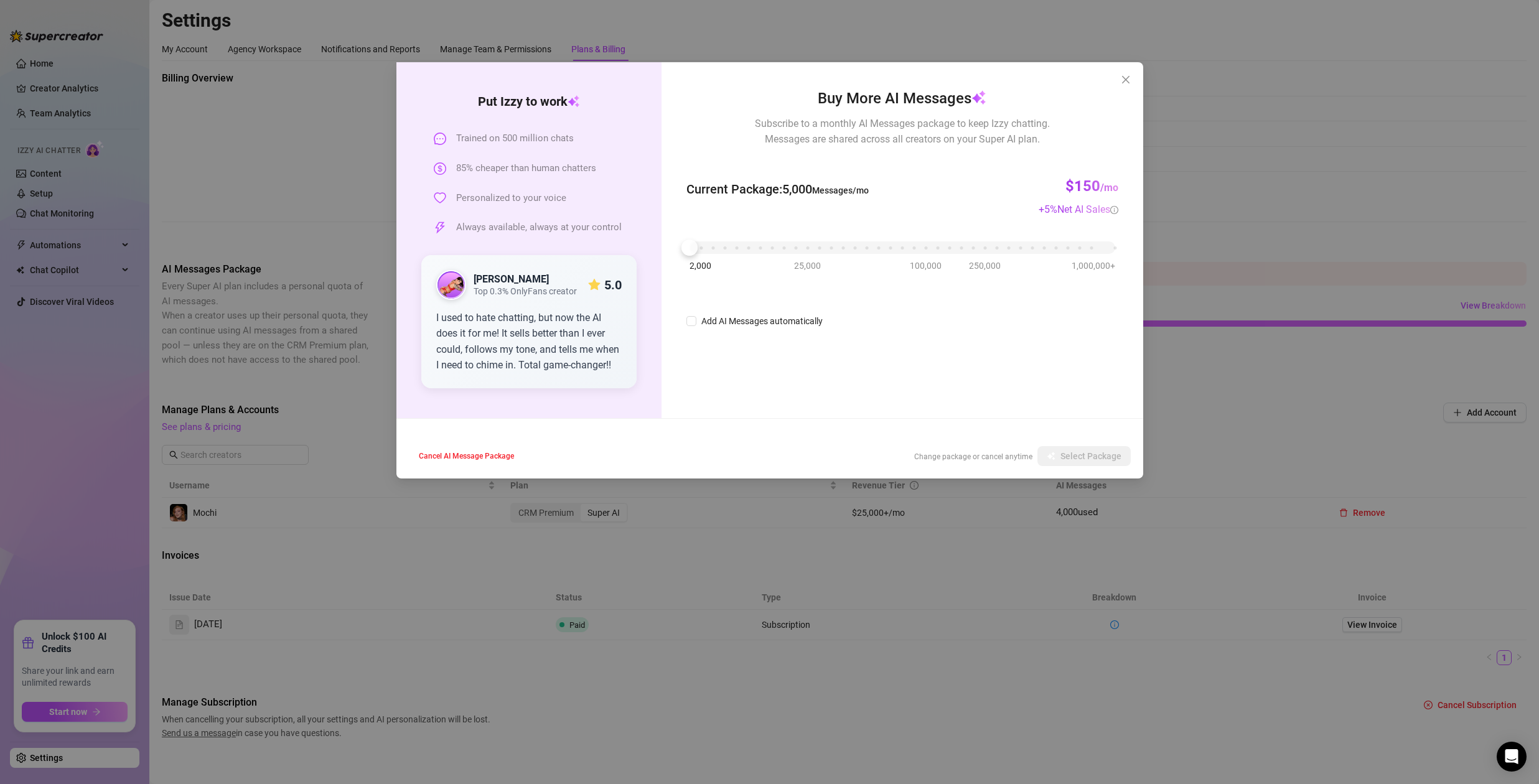
click at [1239, 311] on div "Put [PERSON_NAME] to work Trained on 500 million chats 85% cheaper than human c…" at bounding box center [770, 392] width 1539 height 784
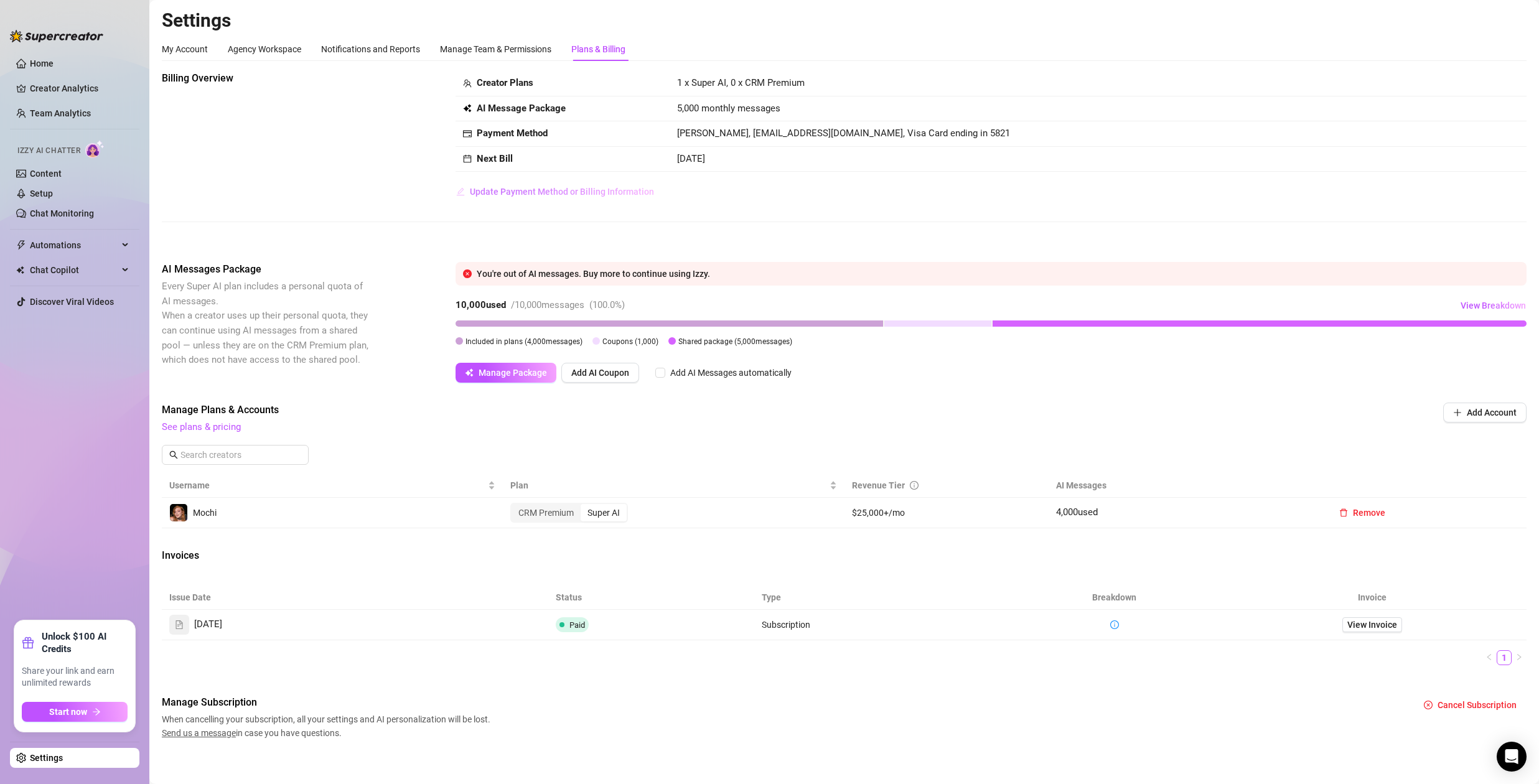
click at [575, 189] on span "Update Payment Method or Billing Information" at bounding box center [562, 191] width 184 height 10
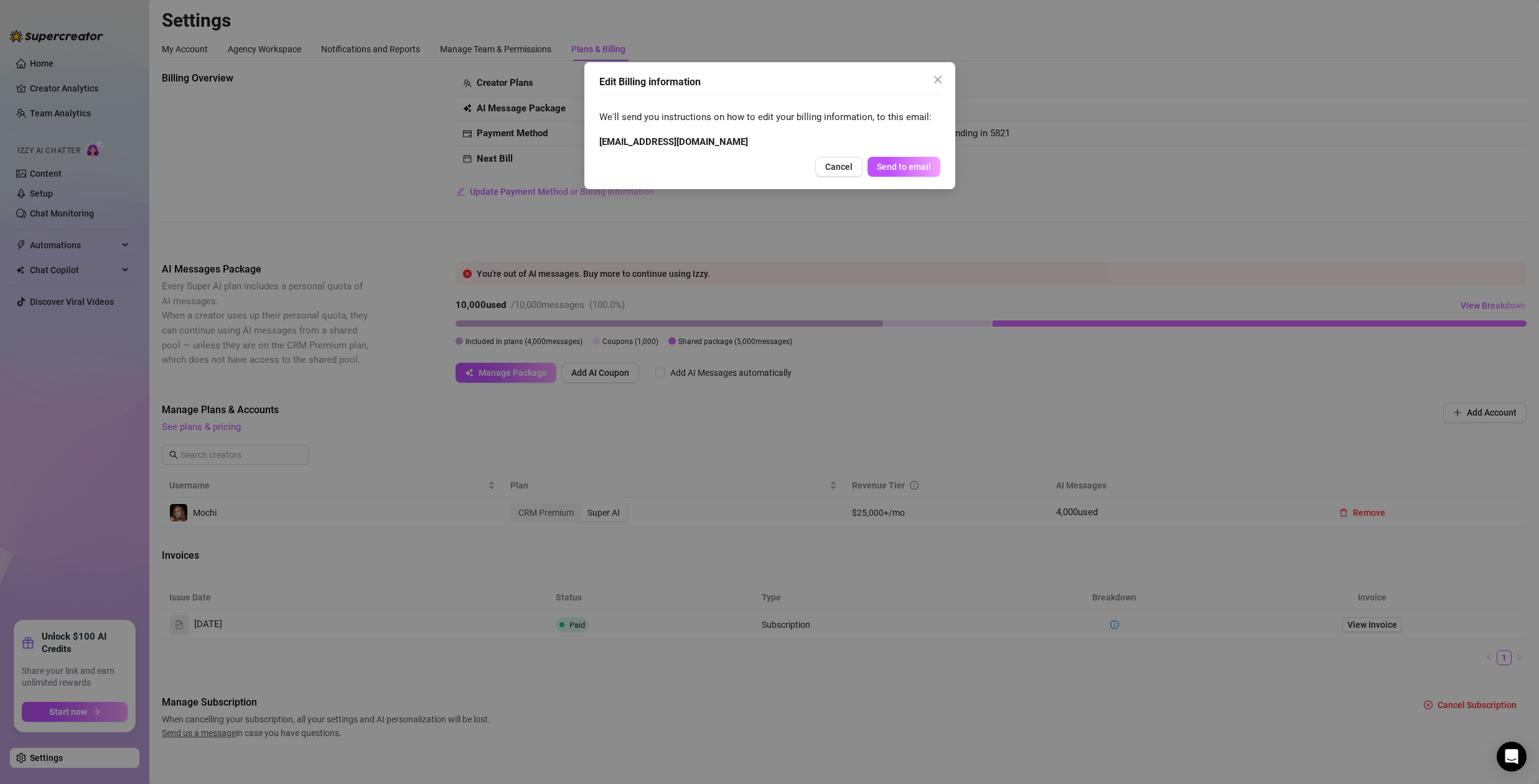
click at [867, 226] on div "Edit Billing information We'll send you instructions on how to edit your billin…" at bounding box center [770, 392] width 1539 height 784
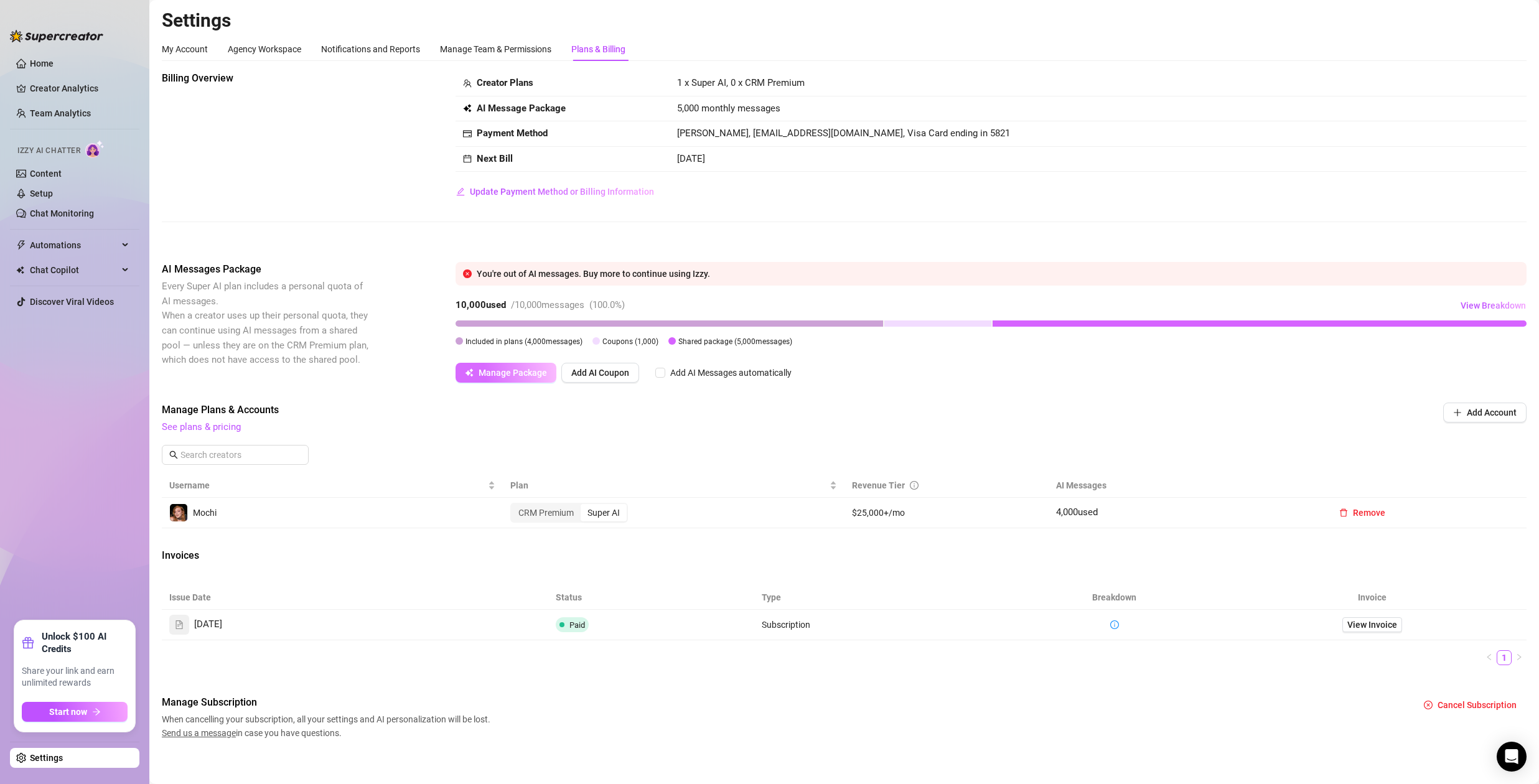
click at [512, 369] on span "Manage Package" at bounding box center [513, 372] width 69 height 10
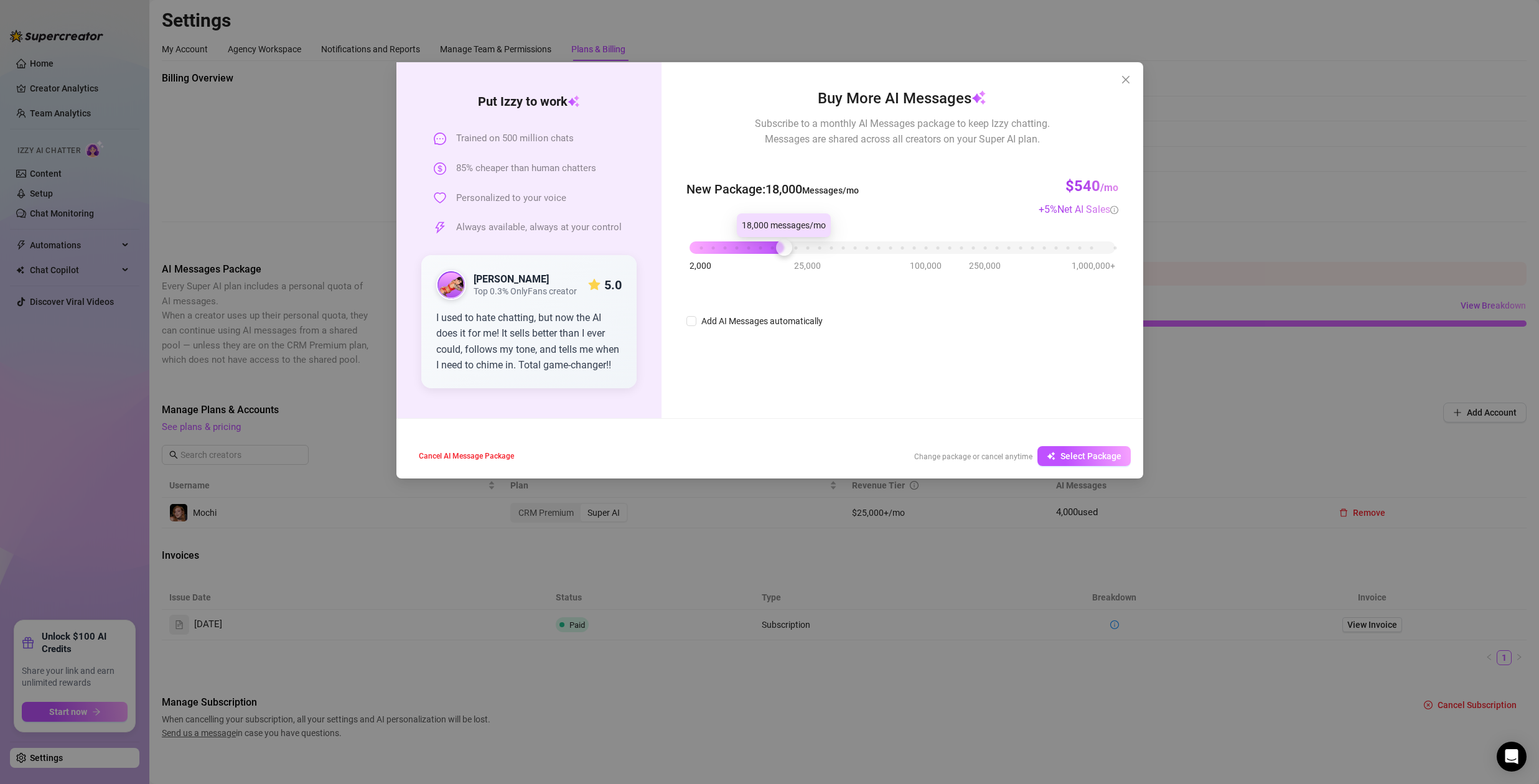
drag, startPoint x: 765, startPoint y: 245, endPoint x: 790, endPoint y: 257, distance: 27.7
click at [790, 257] on div "2,000 25,000 100,000 250,000 1,000,000+" at bounding box center [902, 248] width 431 height 33
click at [1090, 458] on span "Select Package" at bounding box center [1090, 456] width 61 height 10
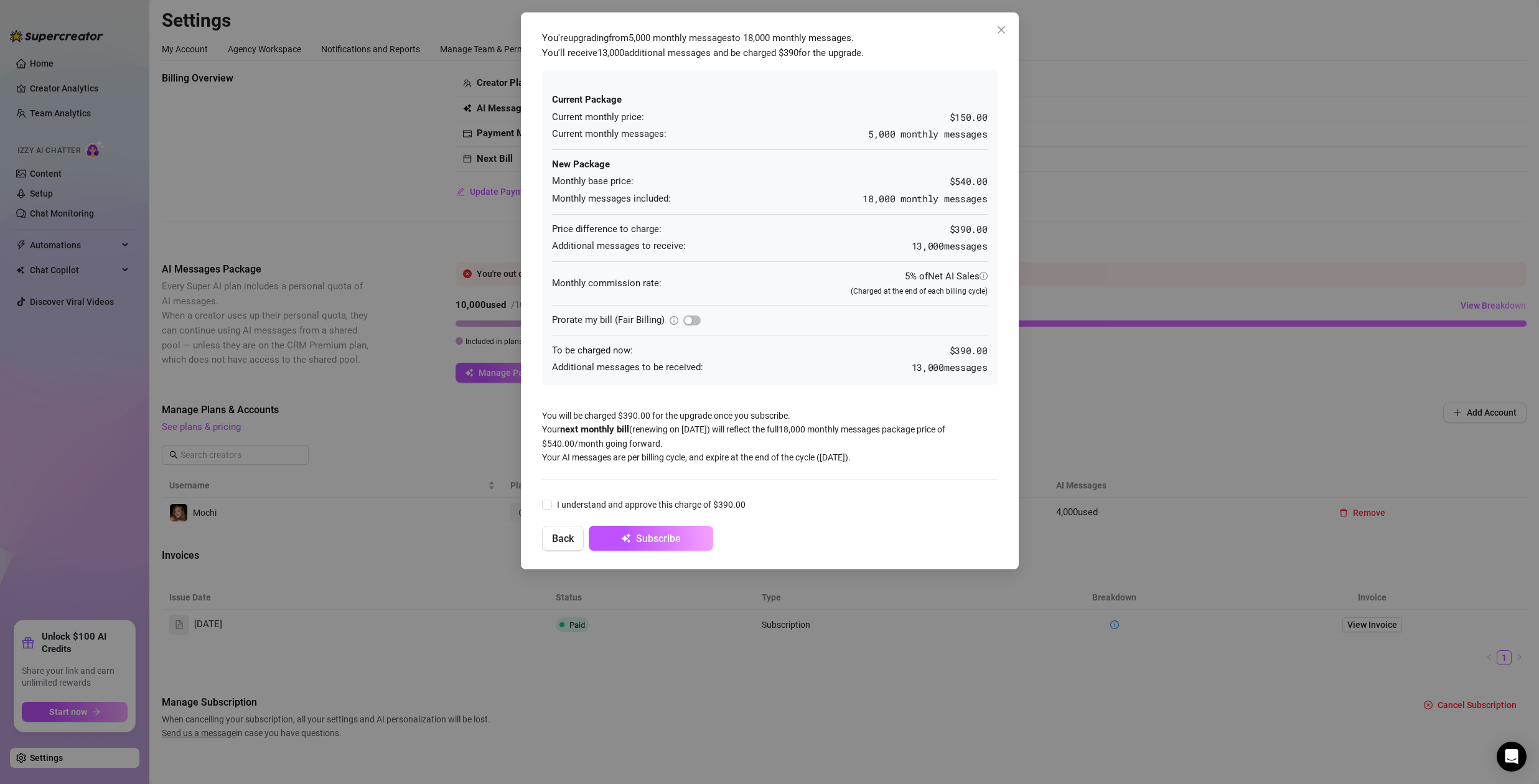
click at [1228, 154] on div "You're upgrading from 5,000 monthly messages to 18,000 monthly messages . You'l…" at bounding box center [770, 392] width 1539 height 784
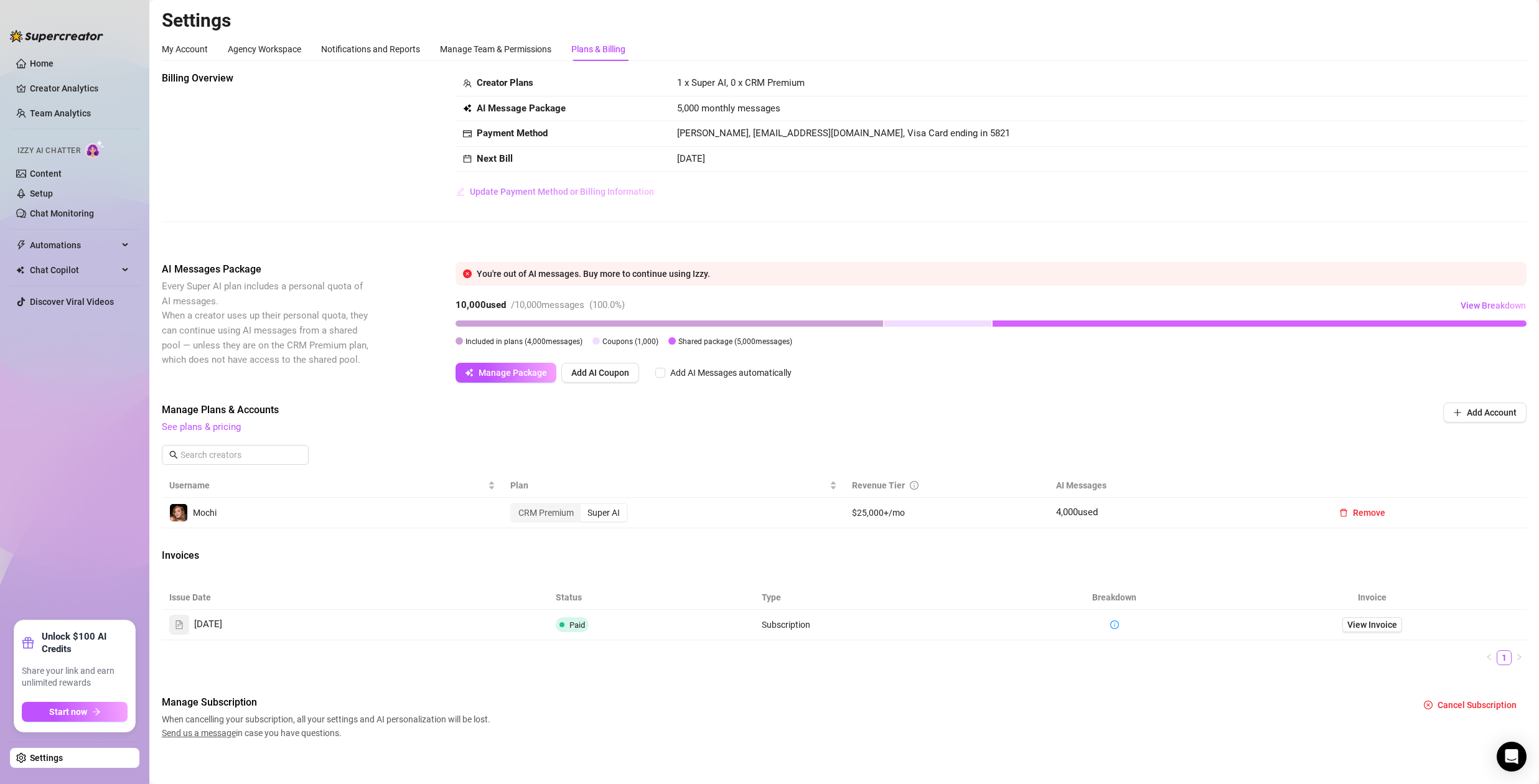
click at [505, 195] on span "Update Payment Method or Billing Information" at bounding box center [562, 191] width 184 height 10
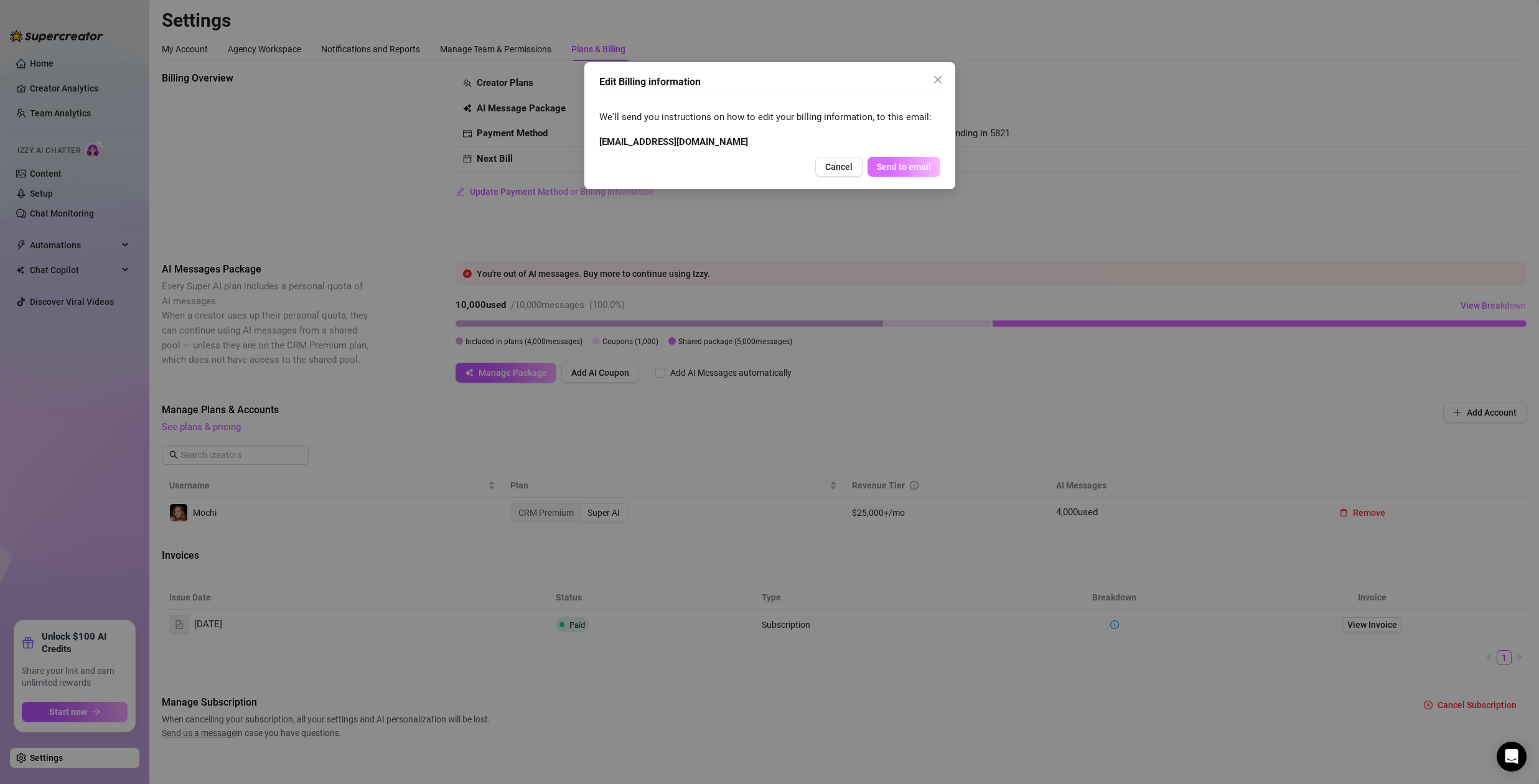
click at [904, 166] on span "Send to email" at bounding box center [904, 167] width 54 height 10
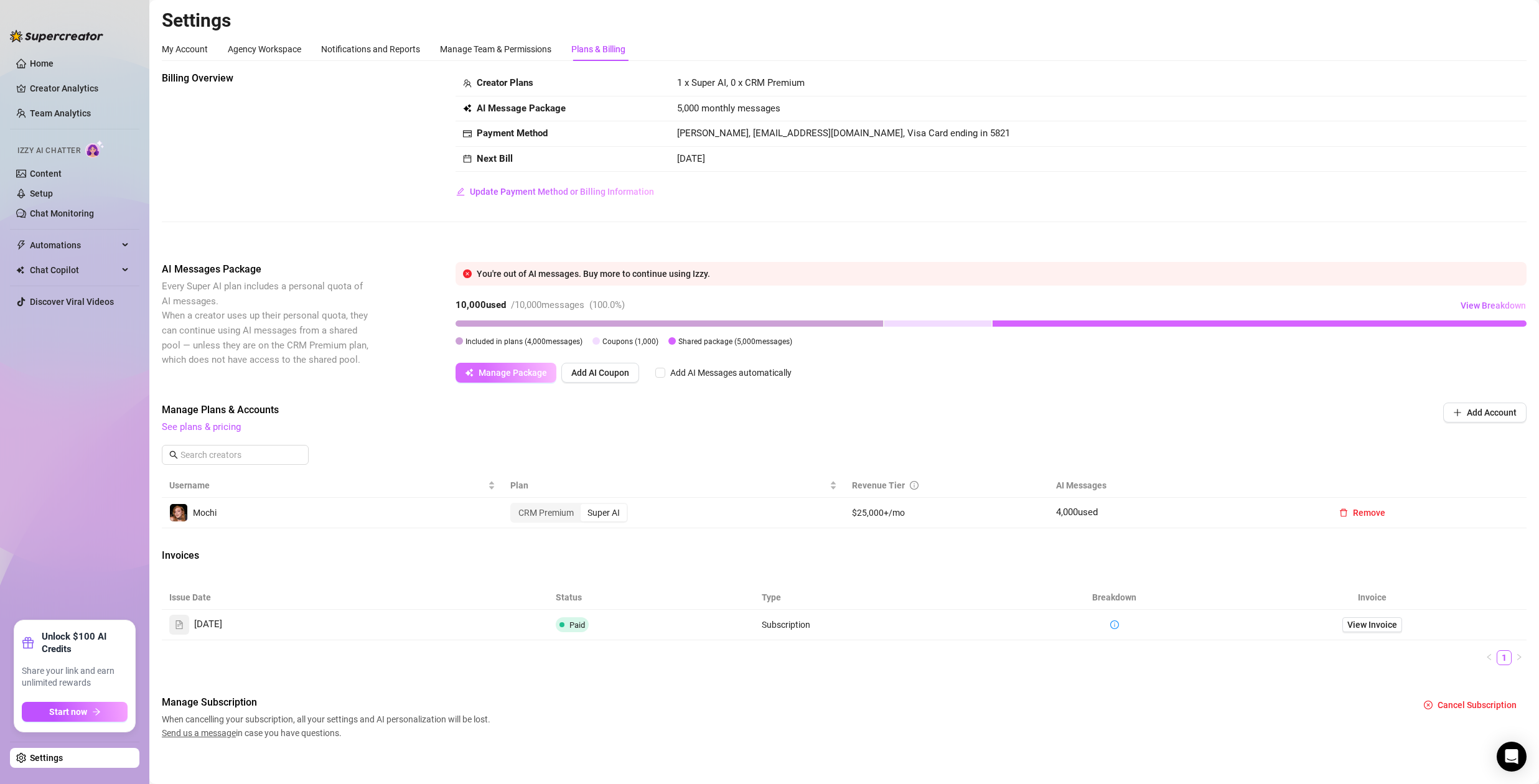
click at [517, 377] on span "Manage Package" at bounding box center [513, 372] width 69 height 10
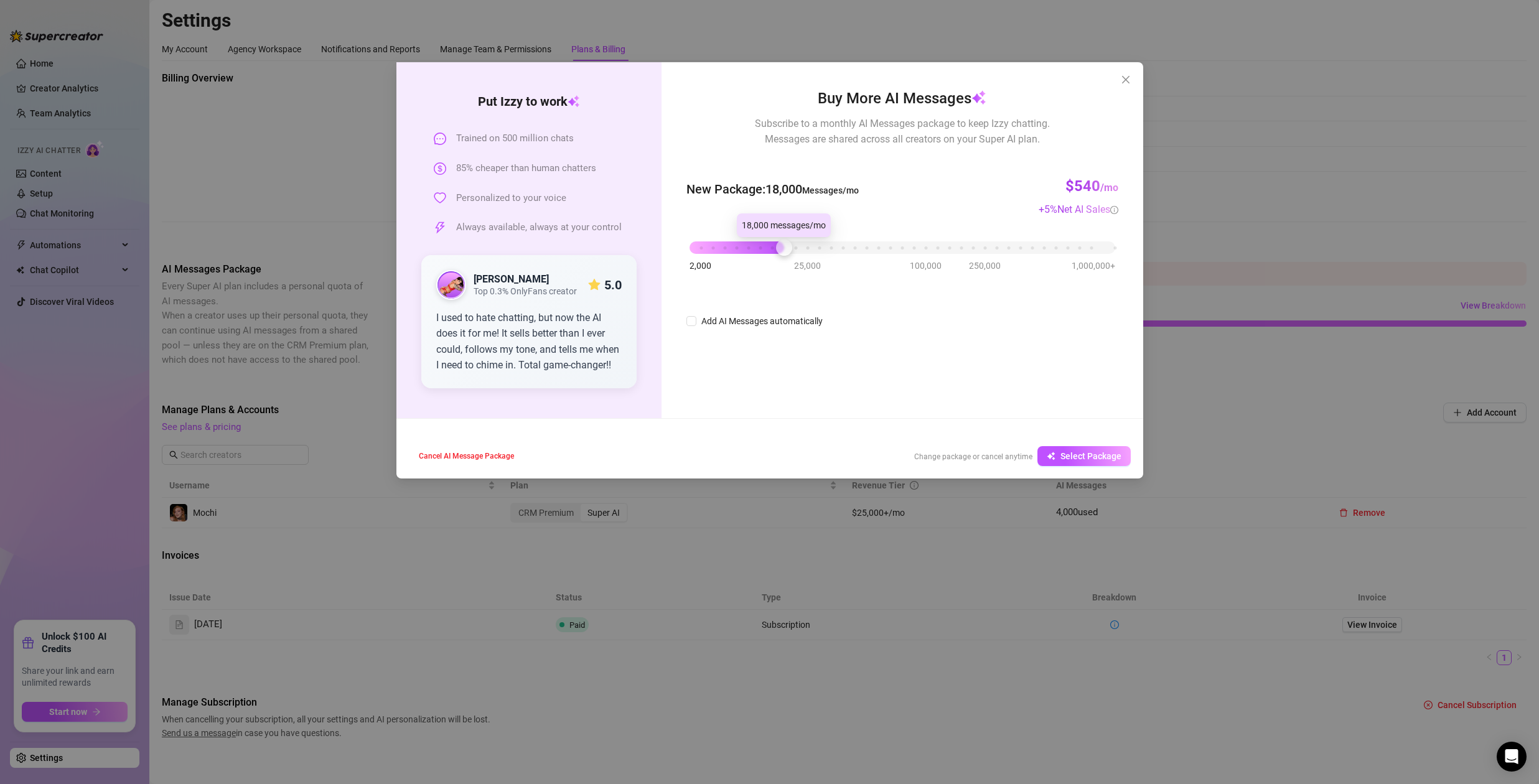
drag, startPoint x: 770, startPoint y: 247, endPoint x: 781, endPoint y: 252, distance: 12.1
click at [781, 247] on div "2,000 25,000 100,000 250,000 1,000,000+" at bounding box center [902, 242] width 425 height 7
drag, startPoint x: 1100, startPoint y: 457, endPoint x: 1087, endPoint y: 456, distance: 13.0
click at [1100, 457] on span "Select Package" at bounding box center [1090, 456] width 61 height 10
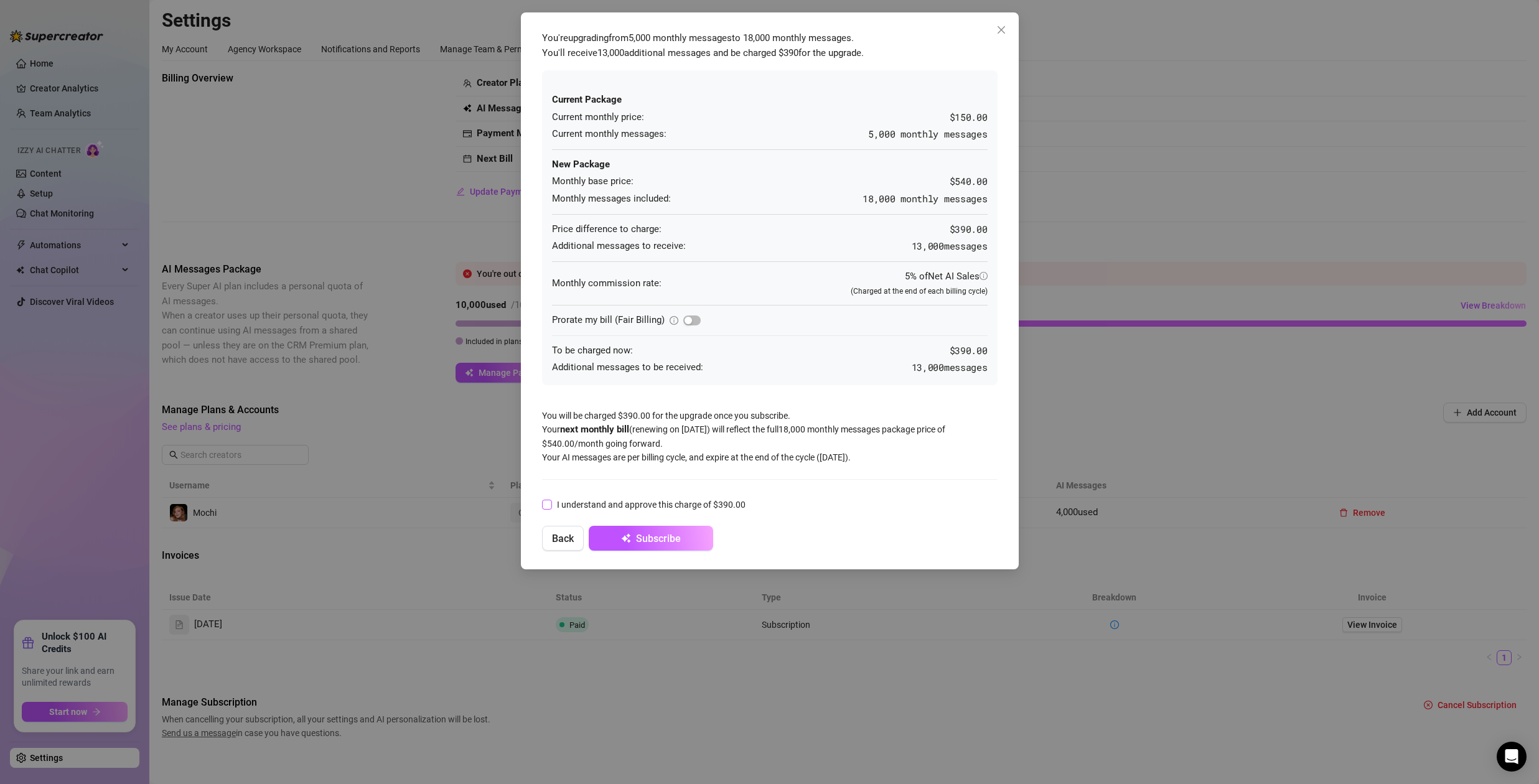
click at [546, 502] on input "I understand and approve this charge of $390.00" at bounding box center [546, 503] width 9 height 9
checkbox input "true"
click at [663, 543] on span "Subscribe" at bounding box center [658, 539] width 45 height 12
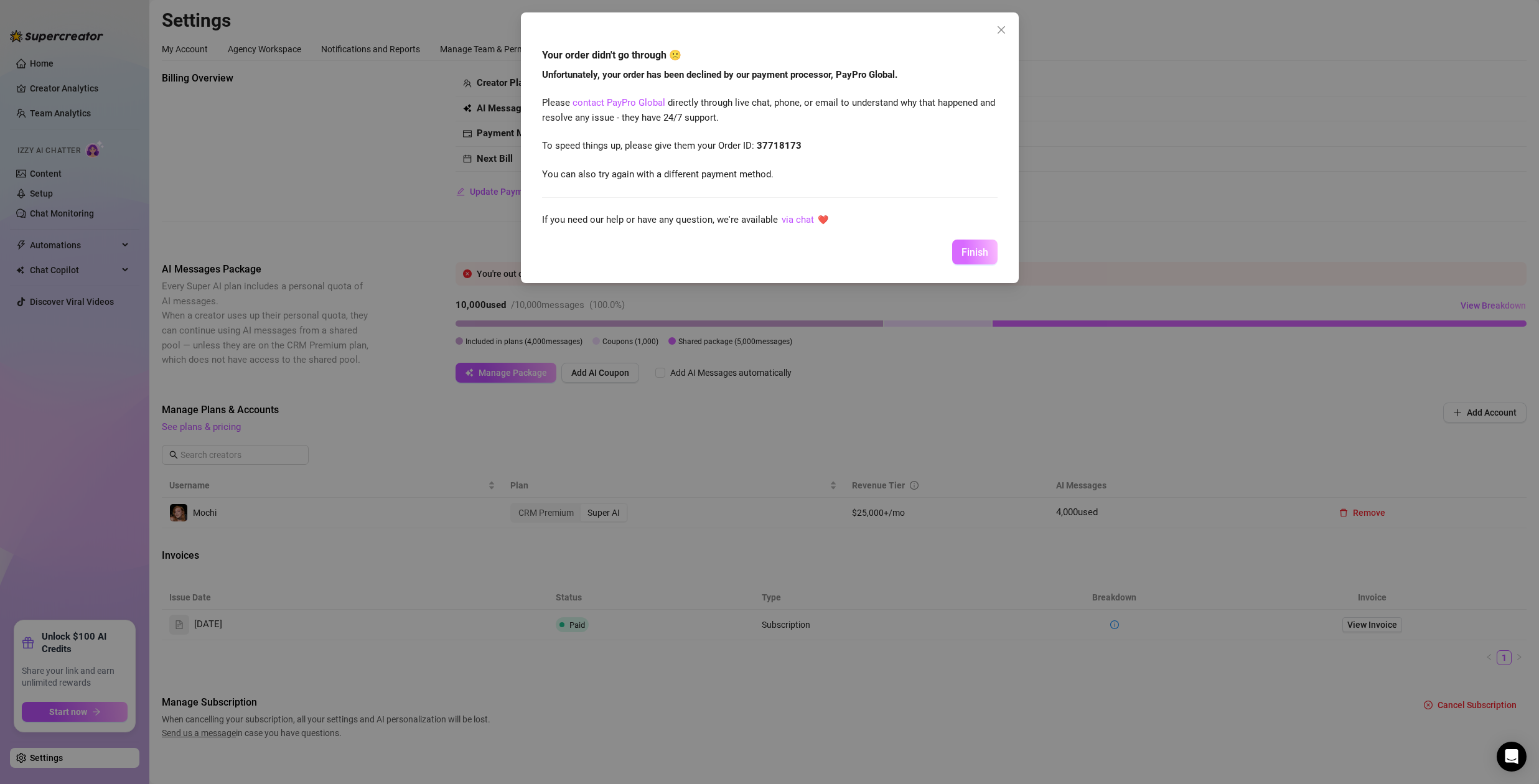
click at [971, 254] on span "Finish" at bounding box center [975, 253] width 27 height 12
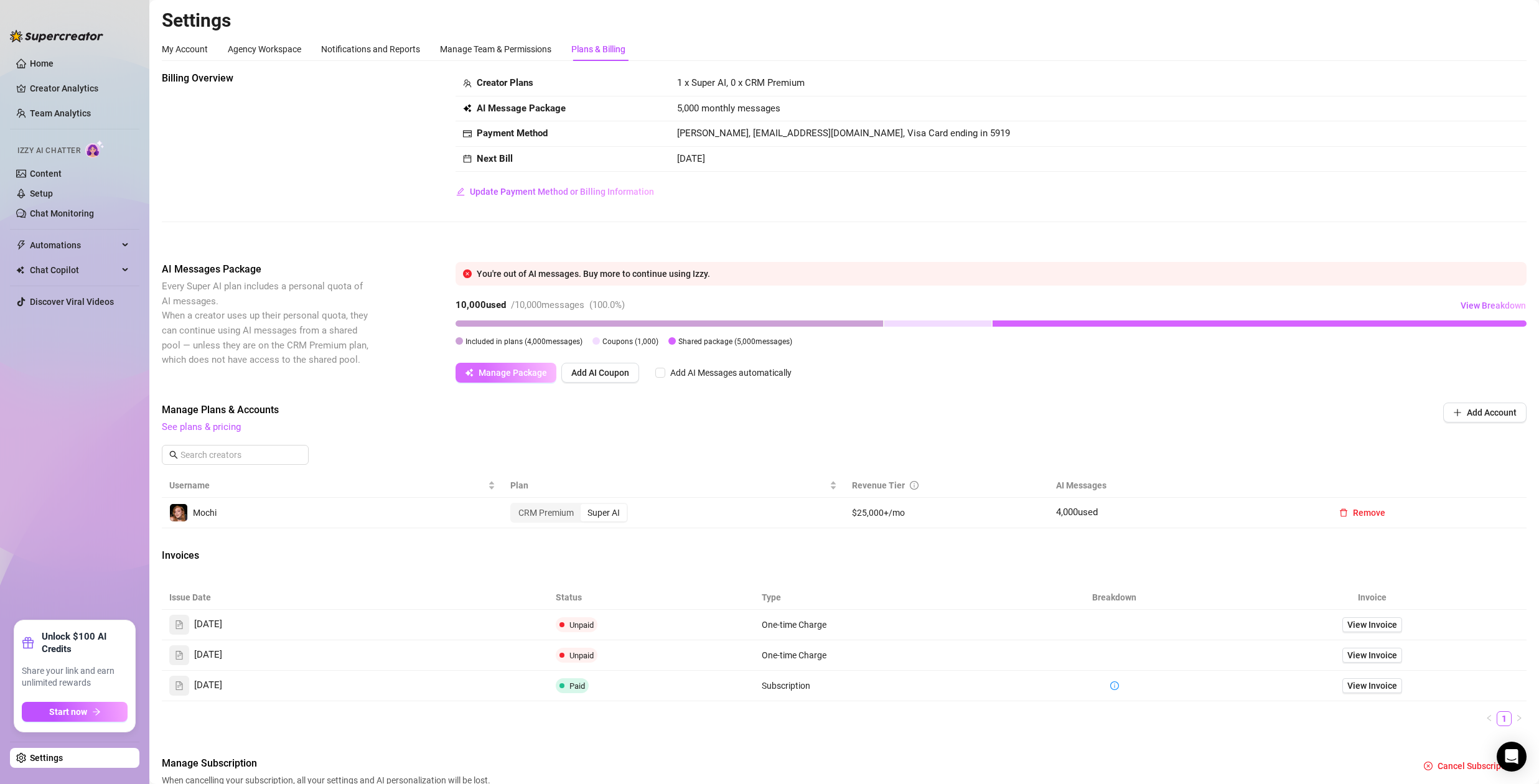
click at [506, 369] on span "Manage Package" at bounding box center [513, 372] width 69 height 10
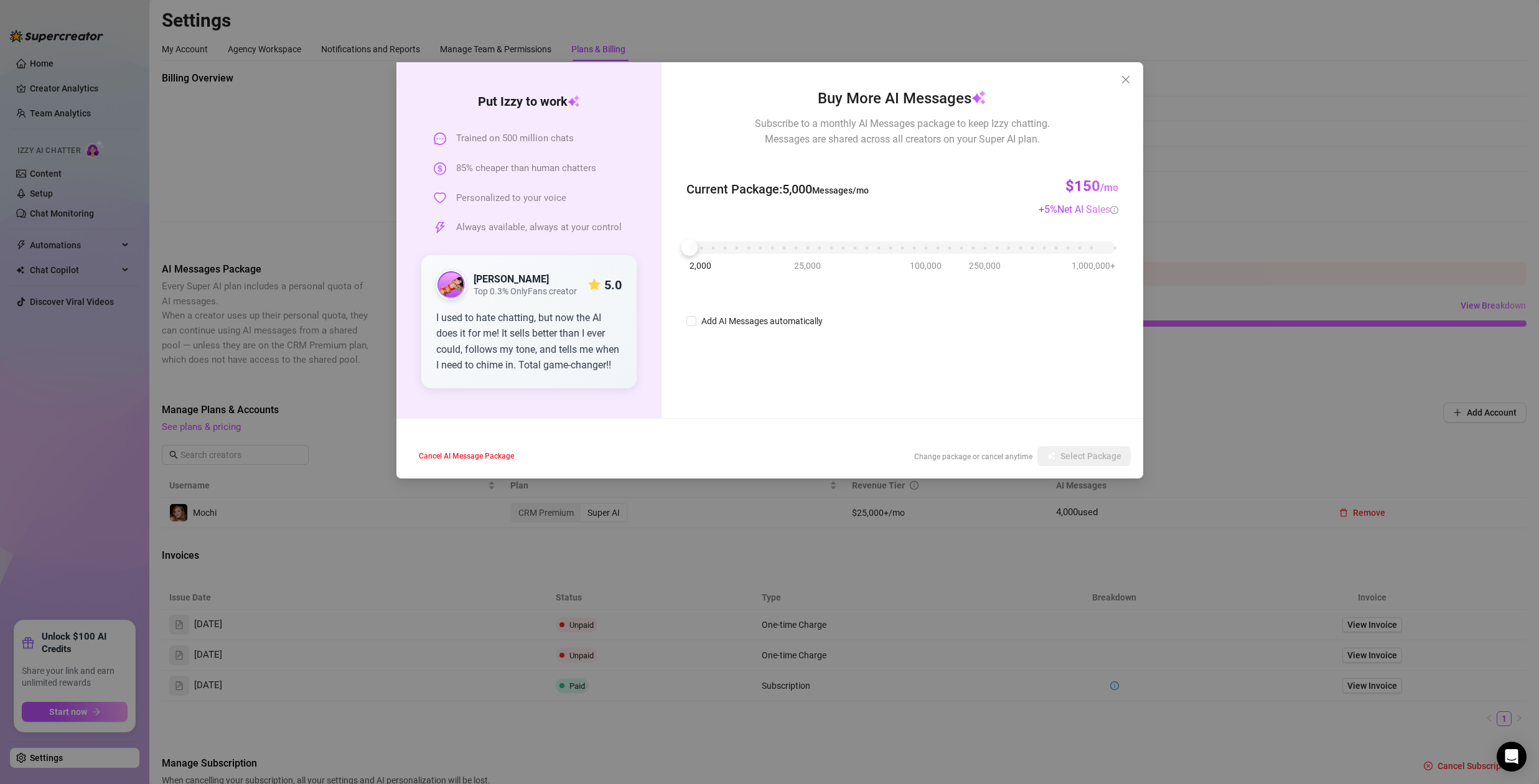
drag, startPoint x: 792, startPoint y: 255, endPoint x: 759, endPoint y: 247, distance: 34.0
click at [763, 251] on div "2,000 25,000 100,000 250,000 1,000,000+" at bounding box center [902, 248] width 431 height 33
drag, startPoint x: 759, startPoint y: 247, endPoint x: 786, endPoint y: 252, distance: 27.5
click at [786, 247] on div "2,000 25,000 100,000 250,000 1,000,000+" at bounding box center [902, 242] width 425 height 7
click at [1089, 453] on span "Select Package" at bounding box center [1090, 456] width 61 height 10
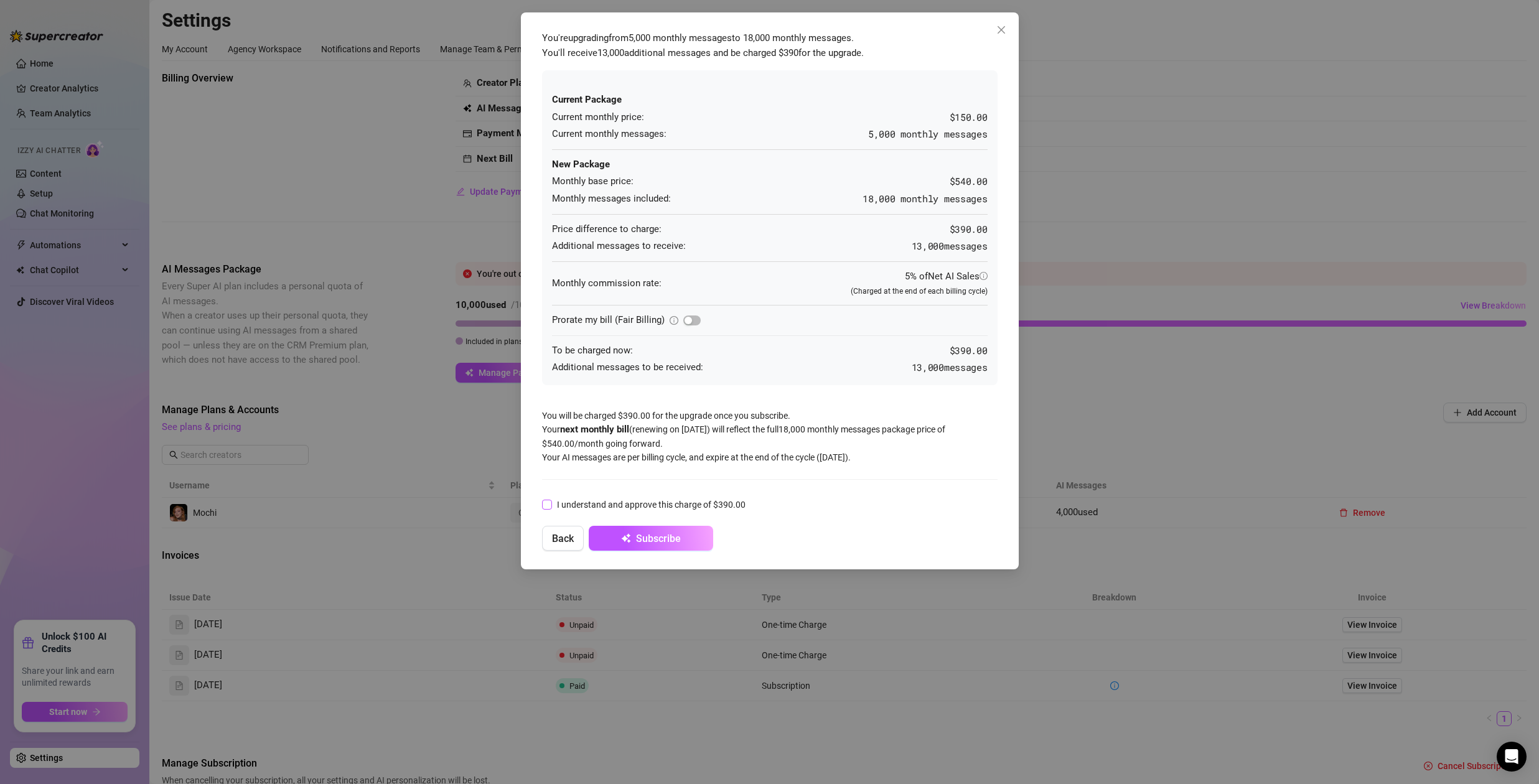
click at [543, 501] on input "I understand and approve this charge of $390.00" at bounding box center [546, 503] width 9 height 9
checkbox input "true"
click at [691, 544] on button "Subscribe" at bounding box center [651, 537] width 125 height 25
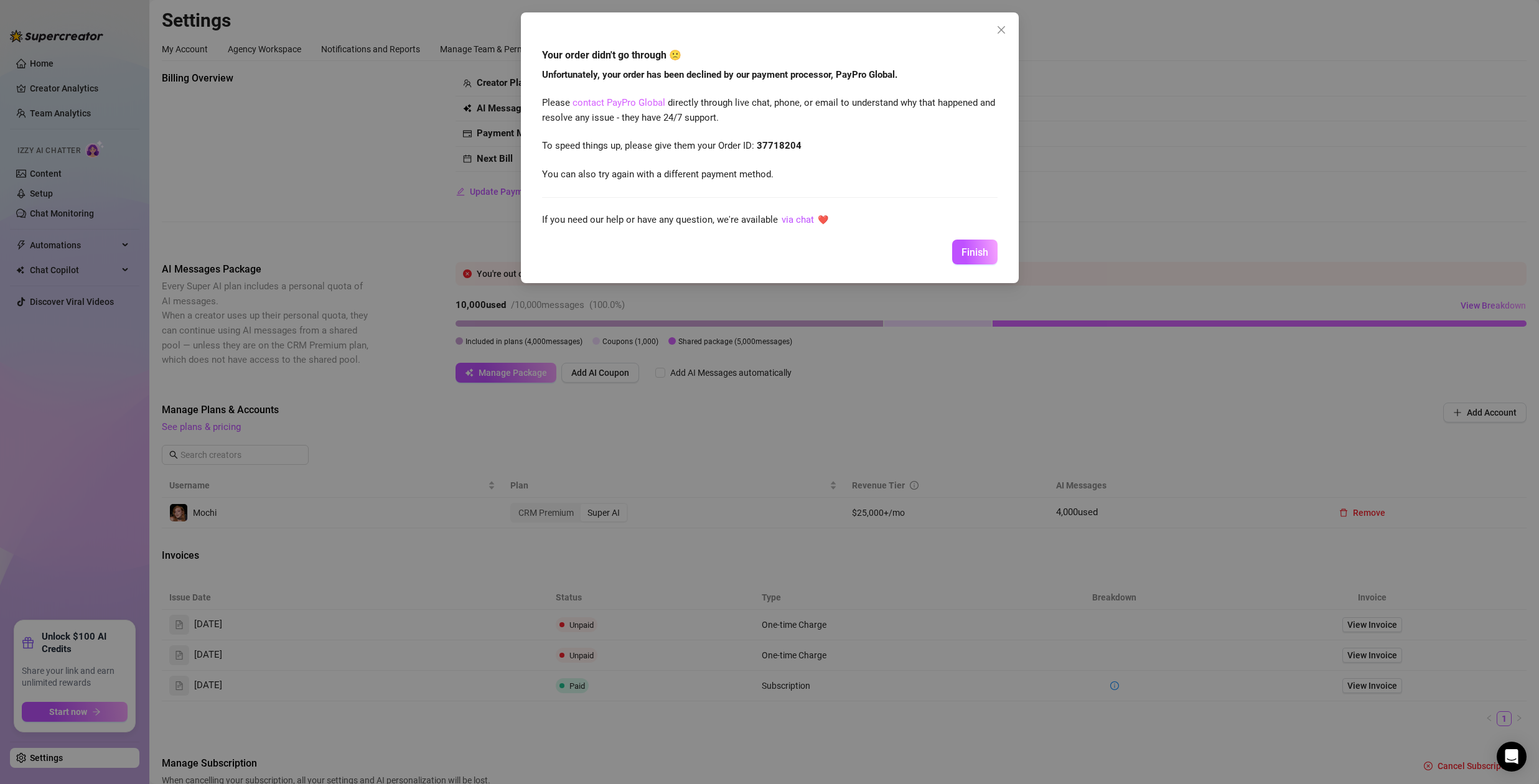
click at [621, 102] on link "contact PayPro Global" at bounding box center [618, 103] width 93 height 11
click at [966, 257] on span "Finish" at bounding box center [975, 253] width 27 height 12
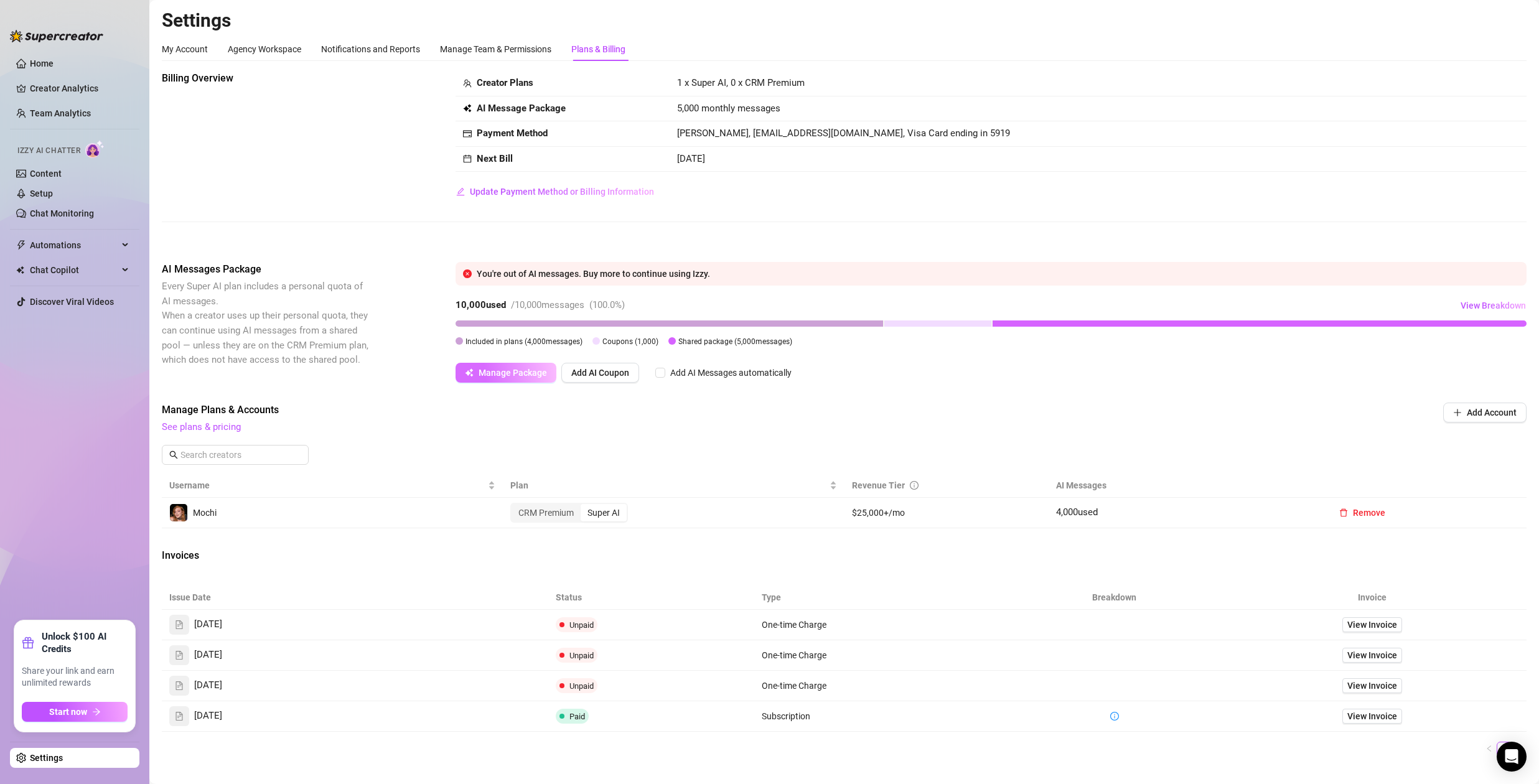
click at [529, 375] on span "Manage Package" at bounding box center [513, 372] width 69 height 10
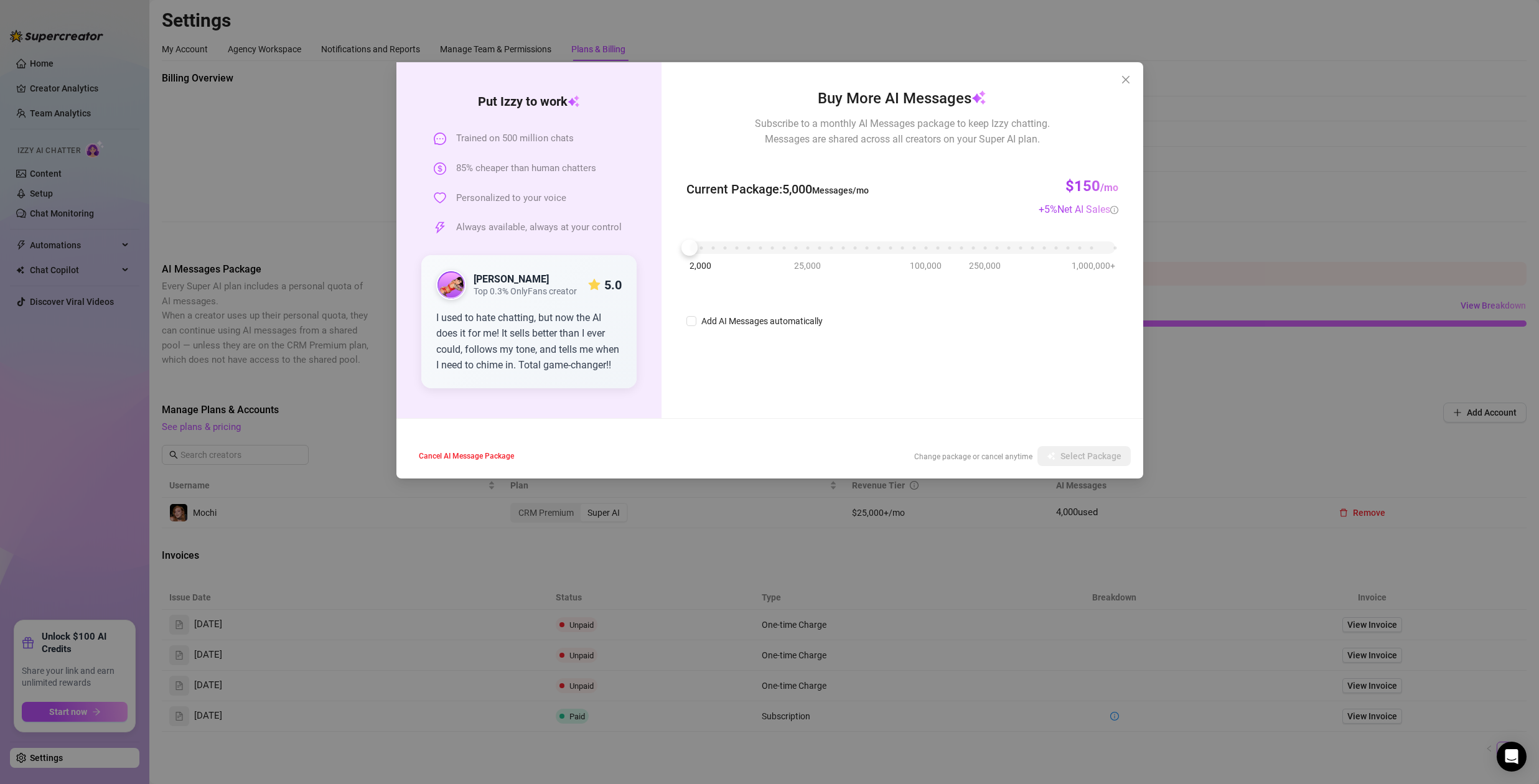
drag, startPoint x: 773, startPoint y: 257, endPoint x: 782, endPoint y: 247, distance: 13.5
click at [779, 254] on div "2,000 25,000 100,000 250,000 1,000,000+" at bounding box center [902, 248] width 431 height 33
click at [784, 247] on div "2,000 25,000 100,000 250,000 1,000,000+" at bounding box center [902, 242] width 425 height 7
click at [1075, 457] on span "Select Package" at bounding box center [1090, 456] width 61 height 10
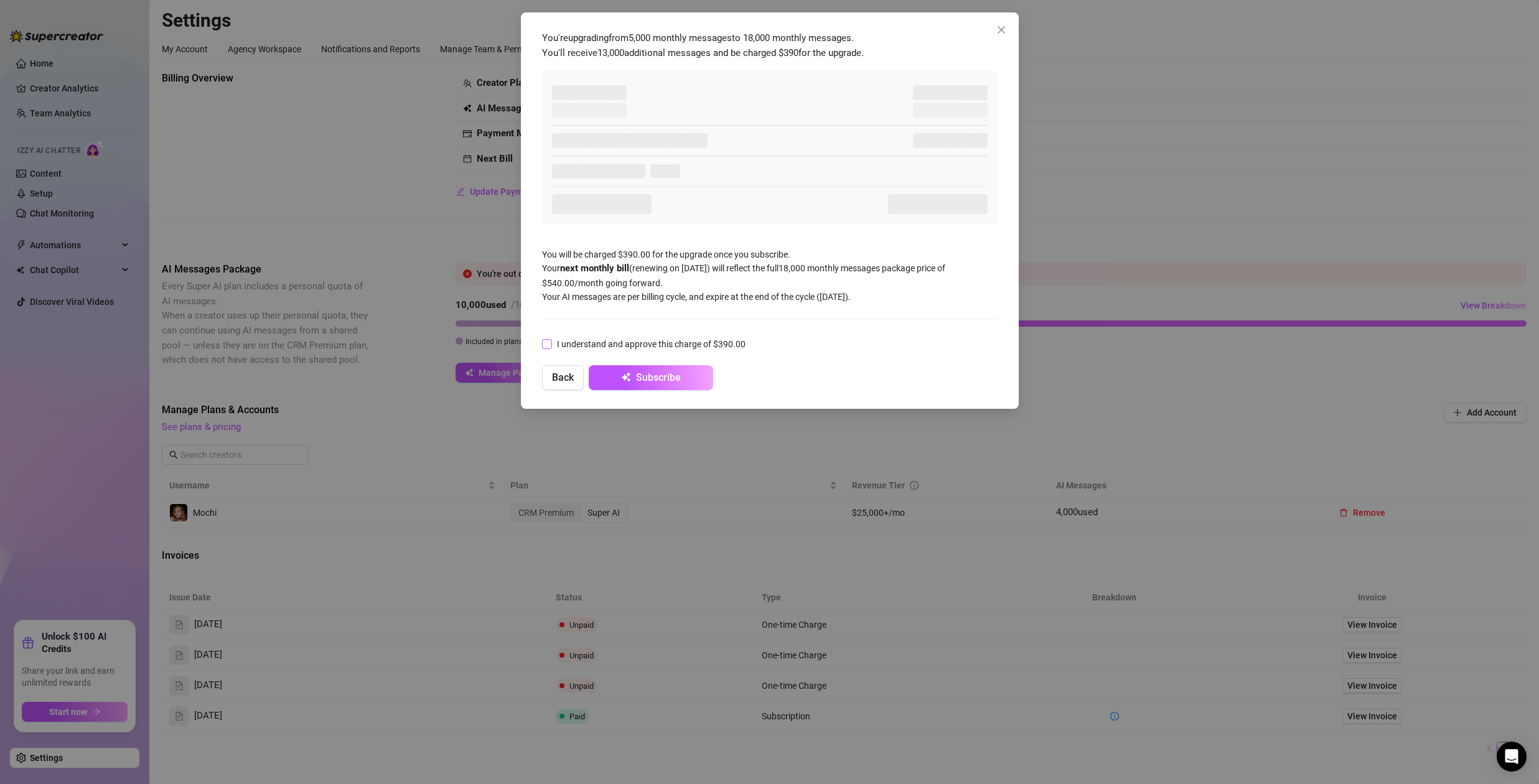
click at [559, 340] on span "I understand and approve this charge of $390.00" at bounding box center [651, 344] width 199 height 14
click at [551, 340] on input "I understand and approve this charge of $390.00" at bounding box center [546, 343] width 9 height 9
checkbox input "true"
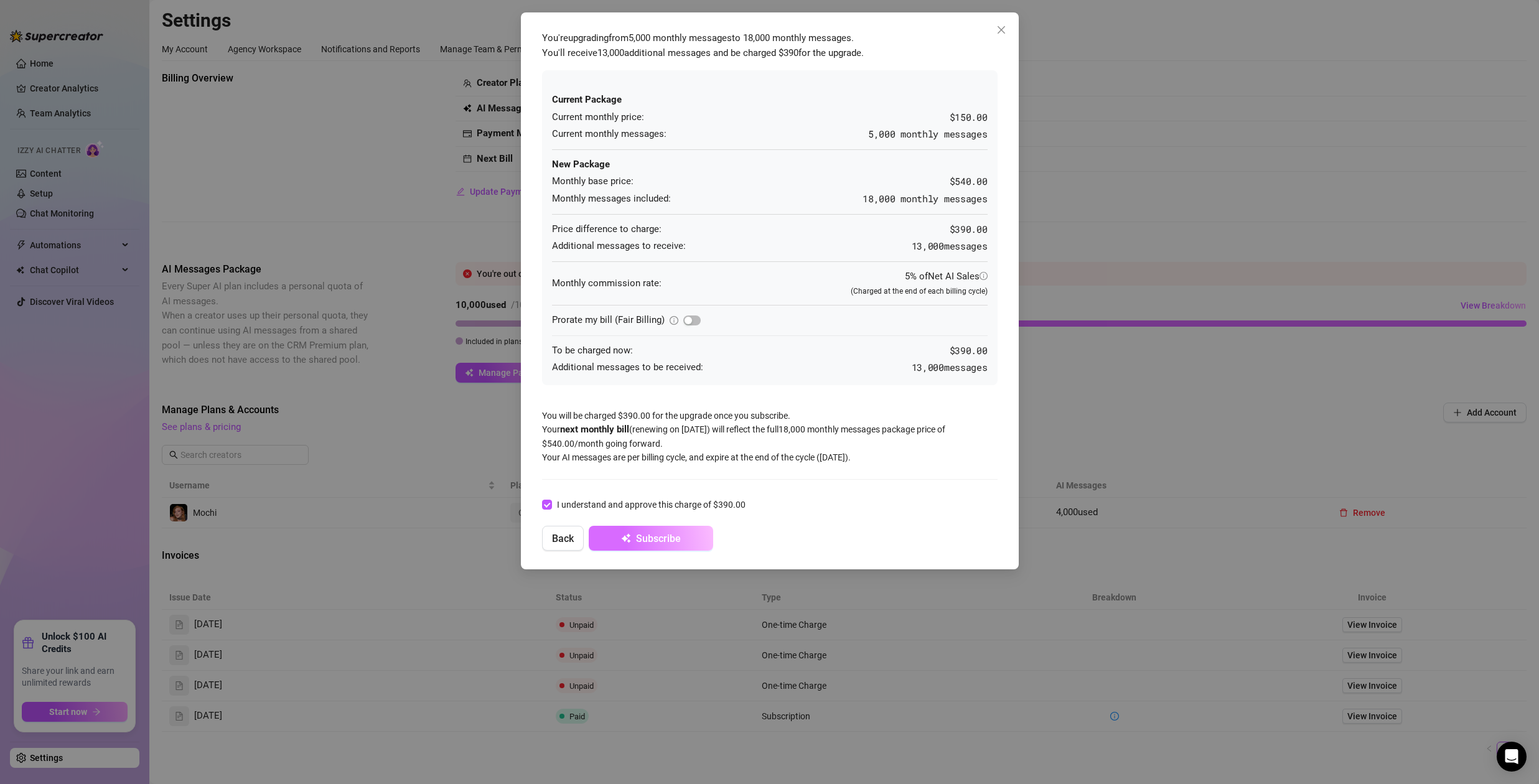
click at [663, 532] on button "Subscribe" at bounding box center [651, 537] width 125 height 25
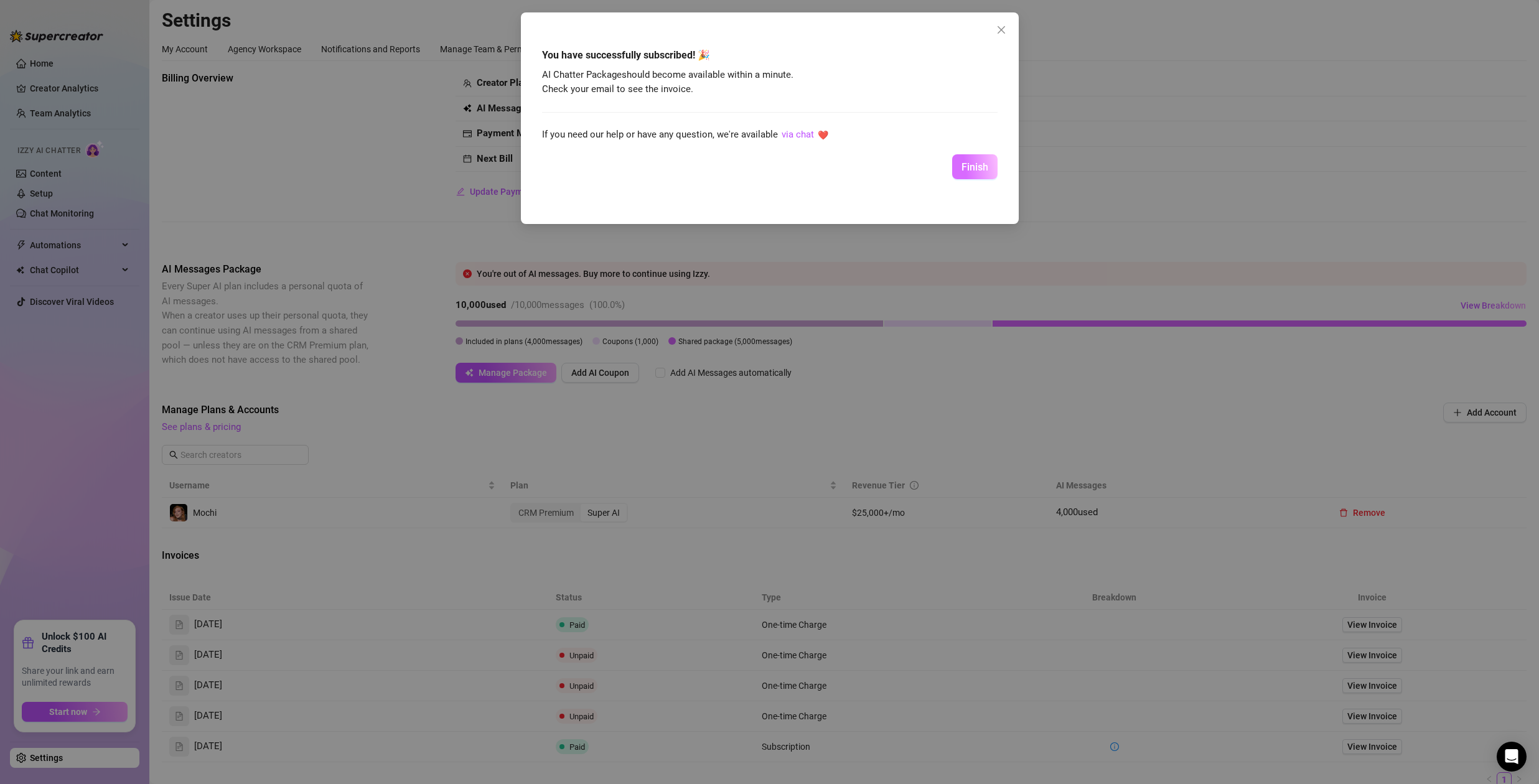
click at [979, 167] on span "Finish" at bounding box center [975, 167] width 27 height 12
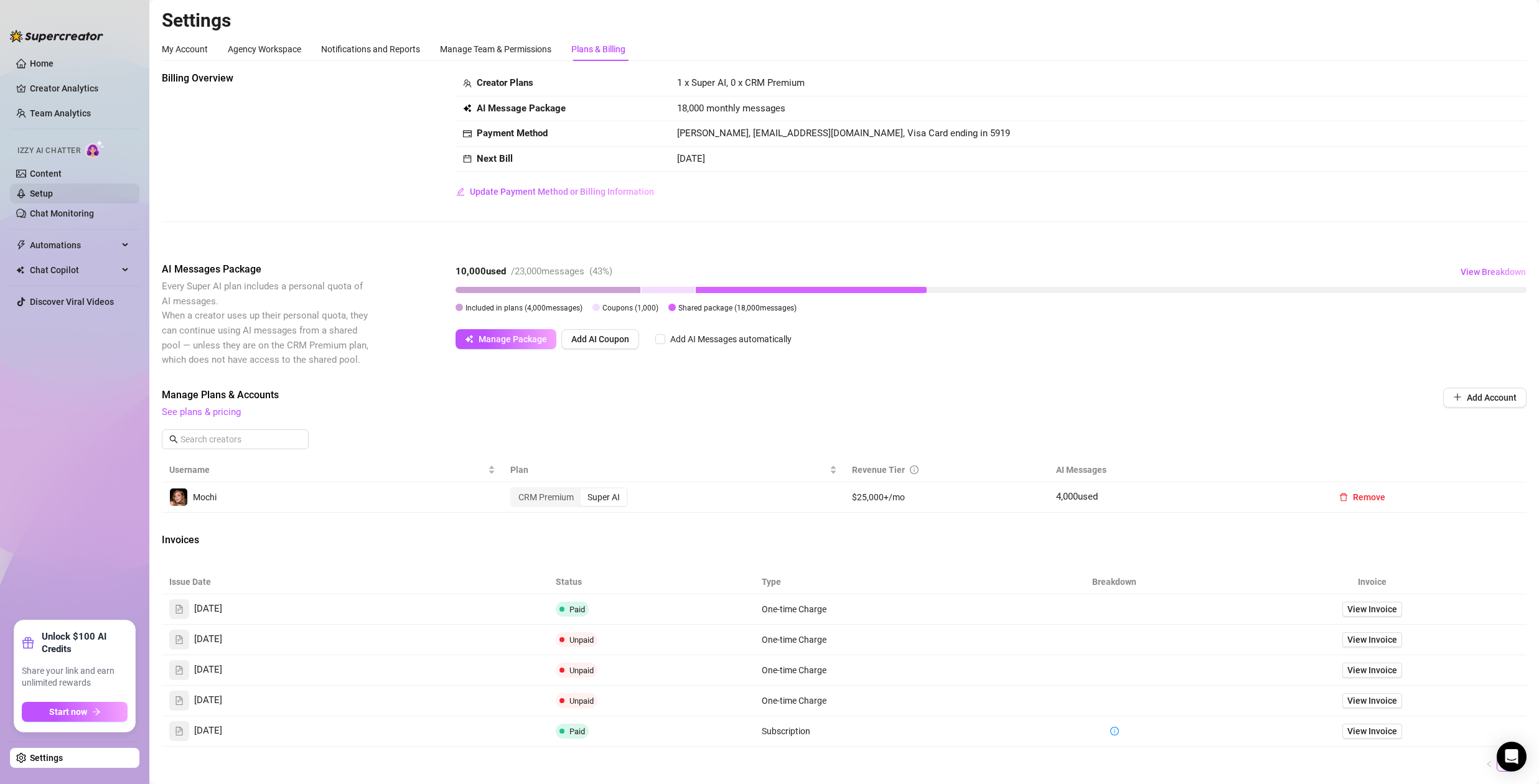
click at [51, 197] on link "Setup" at bounding box center [41, 193] width 23 height 10
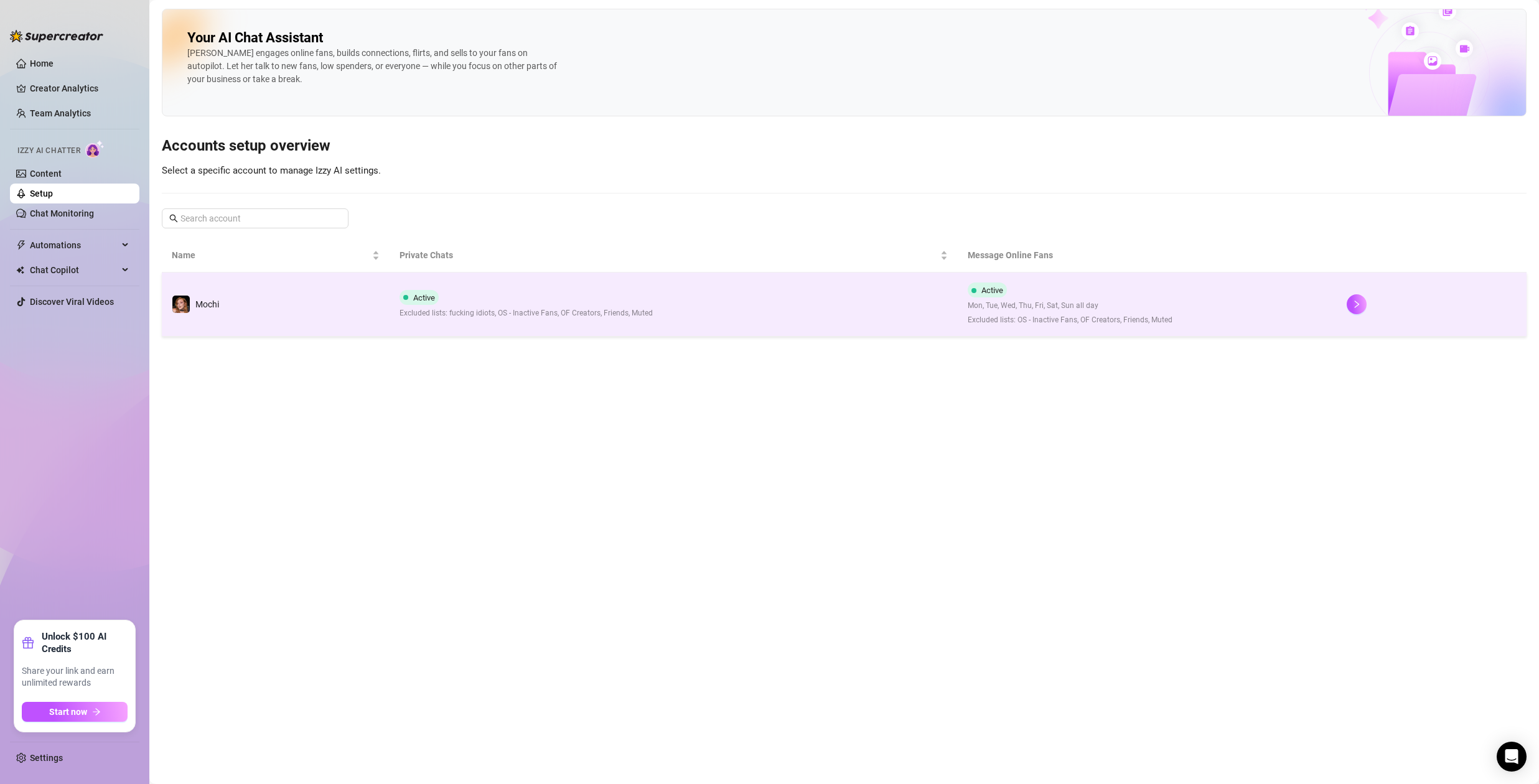
click at [725, 301] on td "Active Excluded lists: fucking idiots, OS - Inactive Fans, OF Creators, Friends…" at bounding box center [673, 305] width 569 height 64
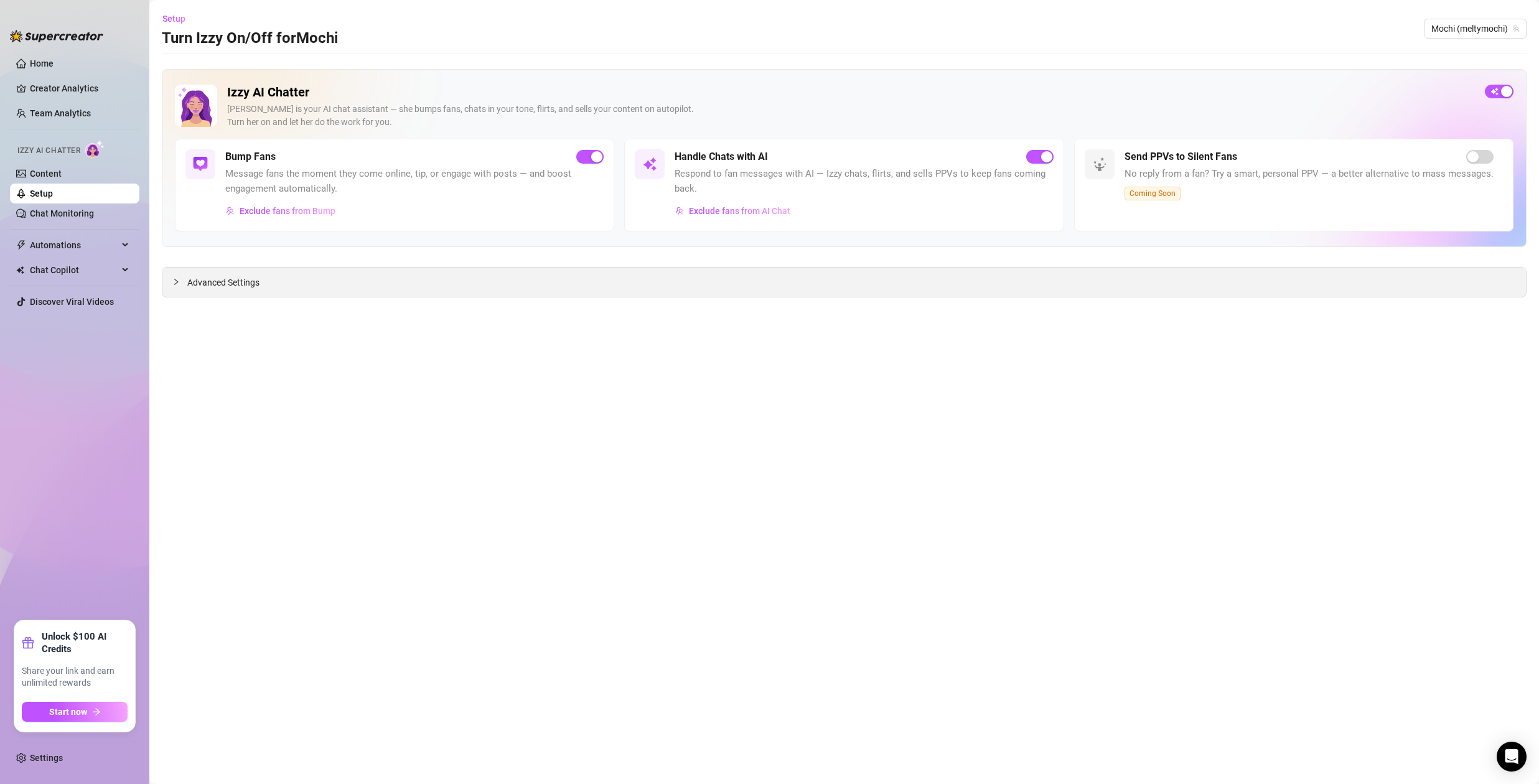
click at [406, 285] on div "Advanced Settings" at bounding box center [844, 282] width 1363 height 29
click at [175, 280] on icon "collapsed" at bounding box center [176, 281] width 4 height 6
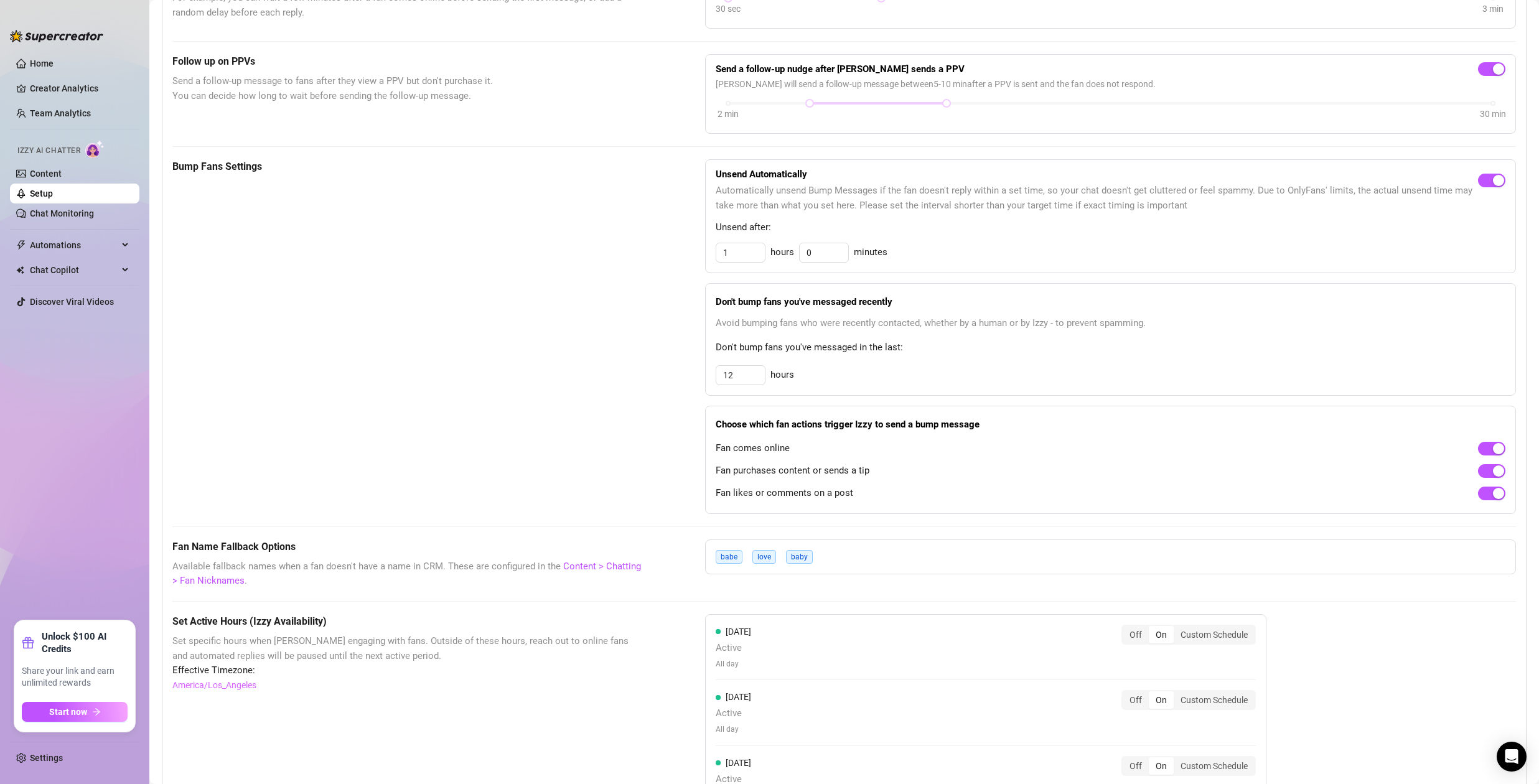
scroll to position [226, 0]
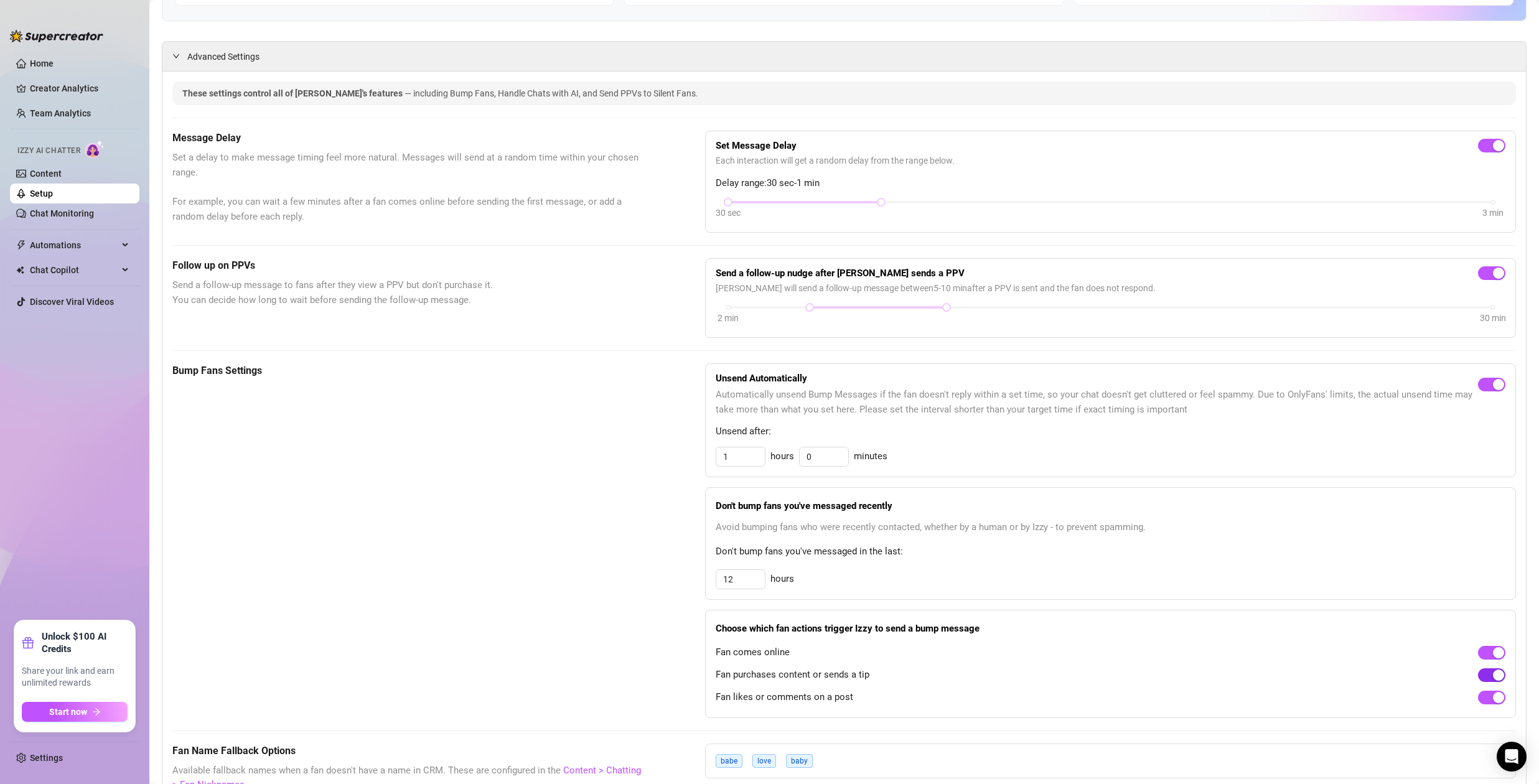
click at [1493, 675] on div "button" at bounding box center [1498, 675] width 11 height 11
click at [545, 597] on div "Bump Fans Settings" at bounding box center [407, 541] width 470 height 355
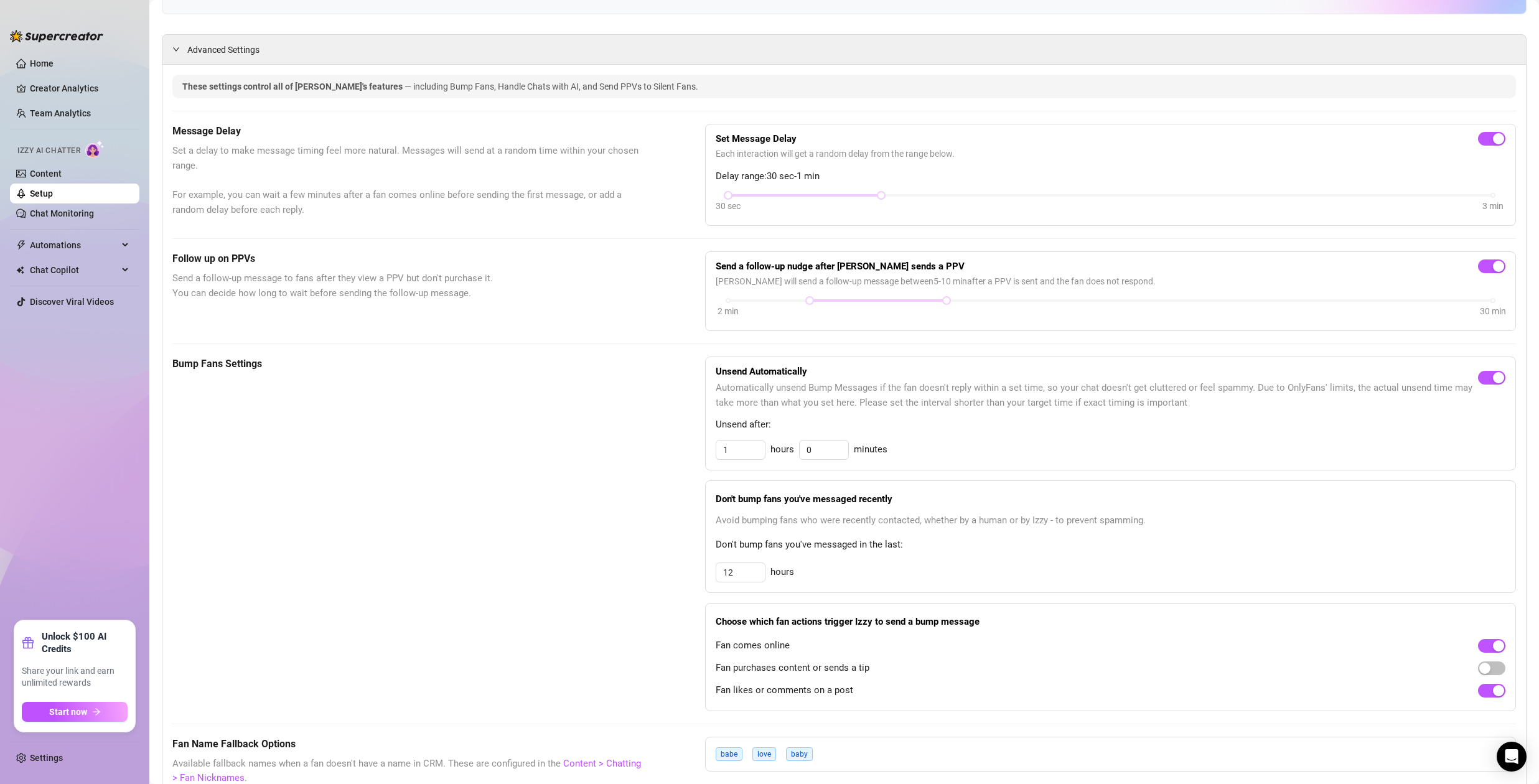
scroll to position [273, 0]
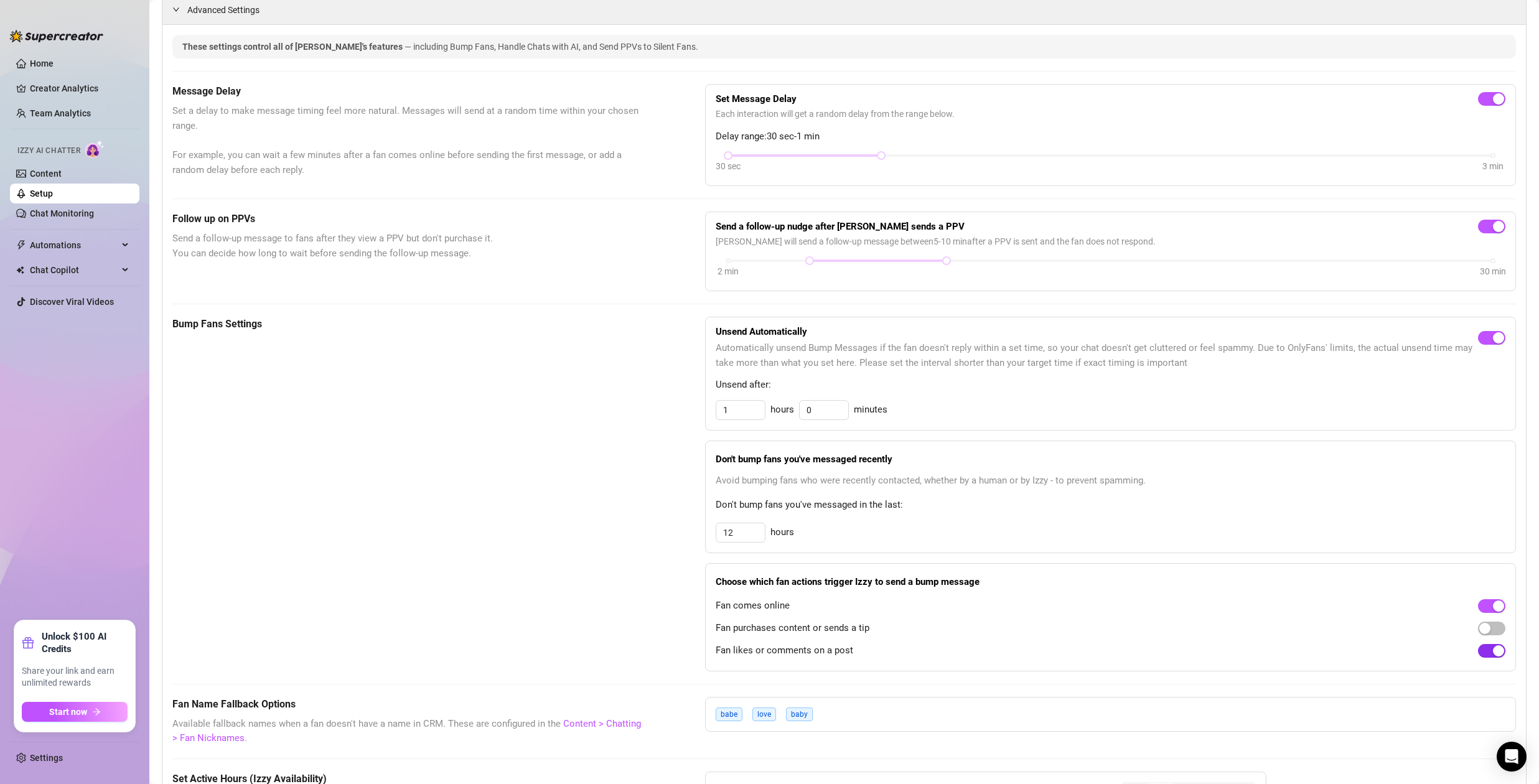
click at [1493, 651] on div "button" at bounding box center [1498, 651] width 11 height 11
click at [658, 608] on div "Bump Fans Settings Unsend Automatically Automatically unsend Bump Messages if t…" at bounding box center [844, 494] width 1344 height 355
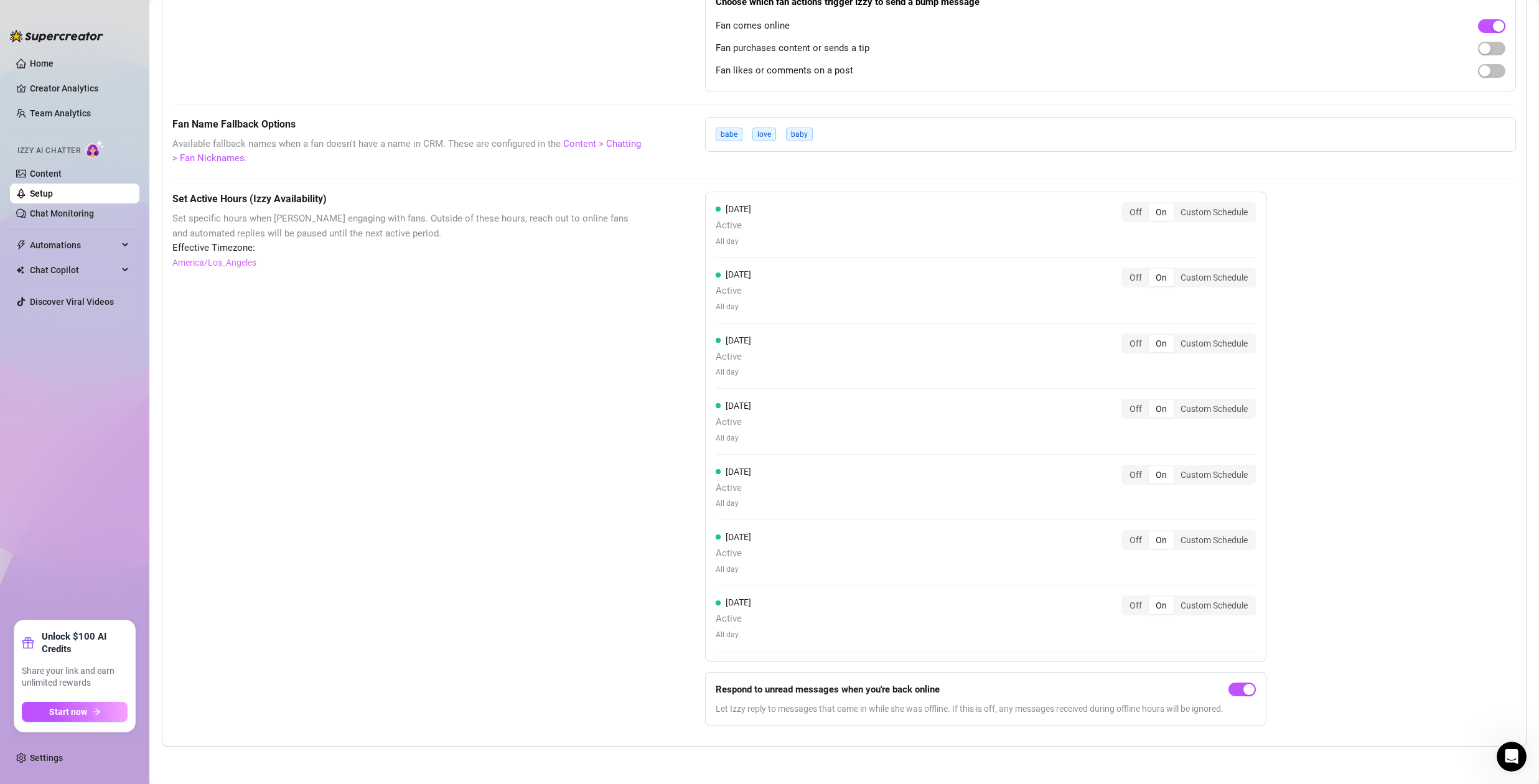
scroll to position [0, 0]
click at [61, 760] on link "Settings" at bounding box center [46, 757] width 33 height 10
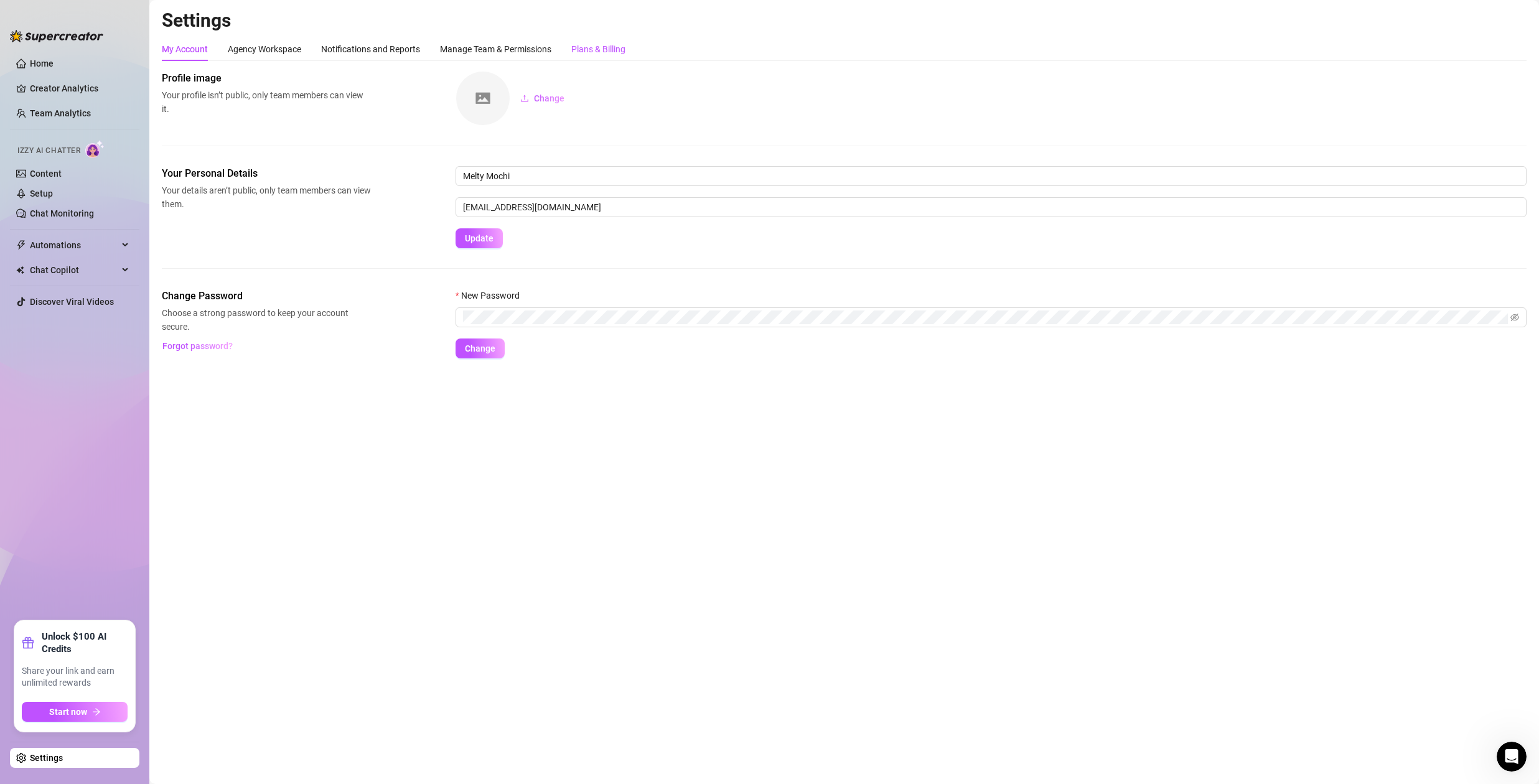
click at [586, 51] on div "Plans & Billing" at bounding box center [598, 49] width 54 height 14
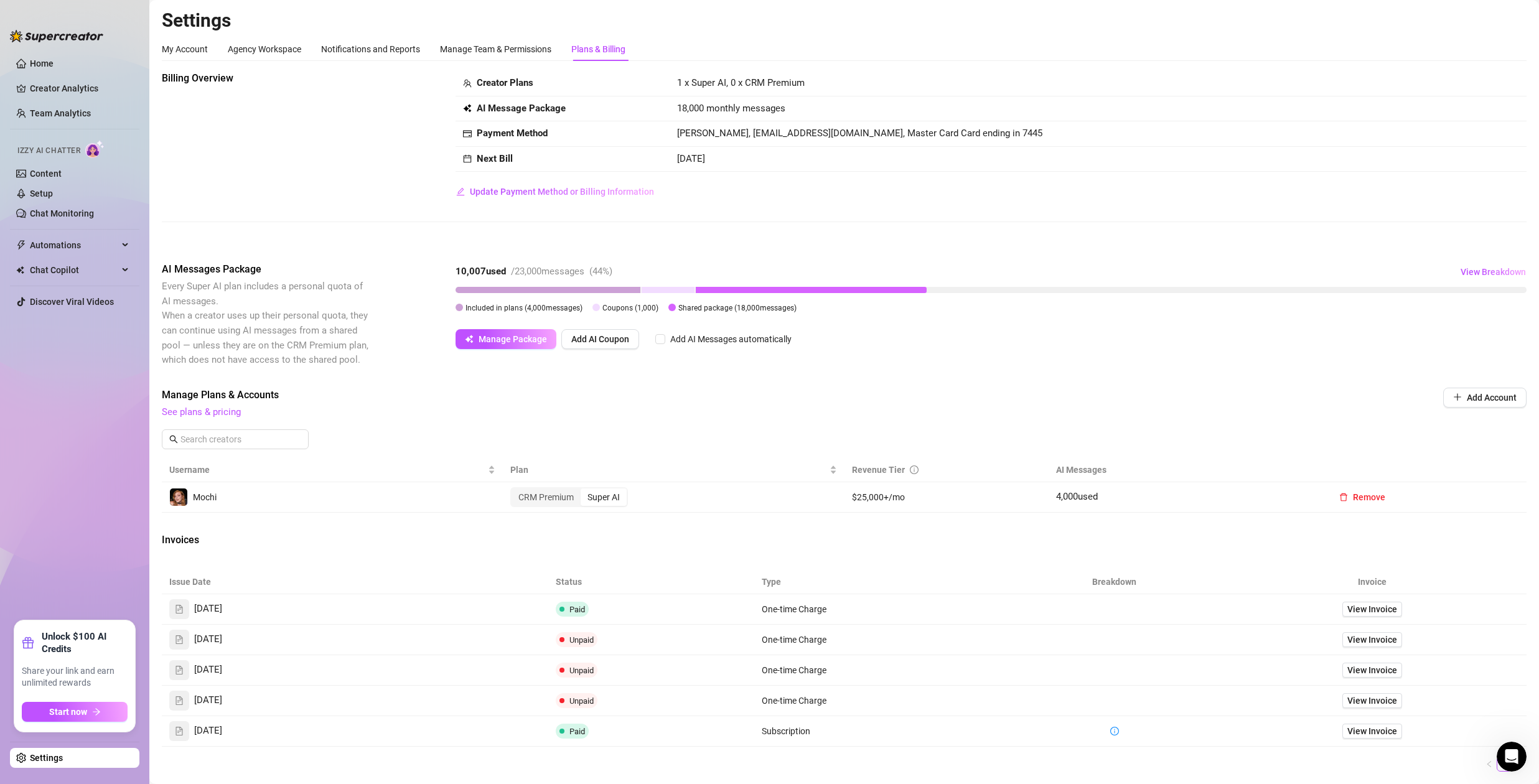
click at [862, 498] on td "$25,000+/mo" at bounding box center [946, 497] width 205 height 31
click at [939, 507] on td "$25,000+/mo" at bounding box center [946, 497] width 205 height 31
